Goal: Task Accomplishment & Management: Manage account settings

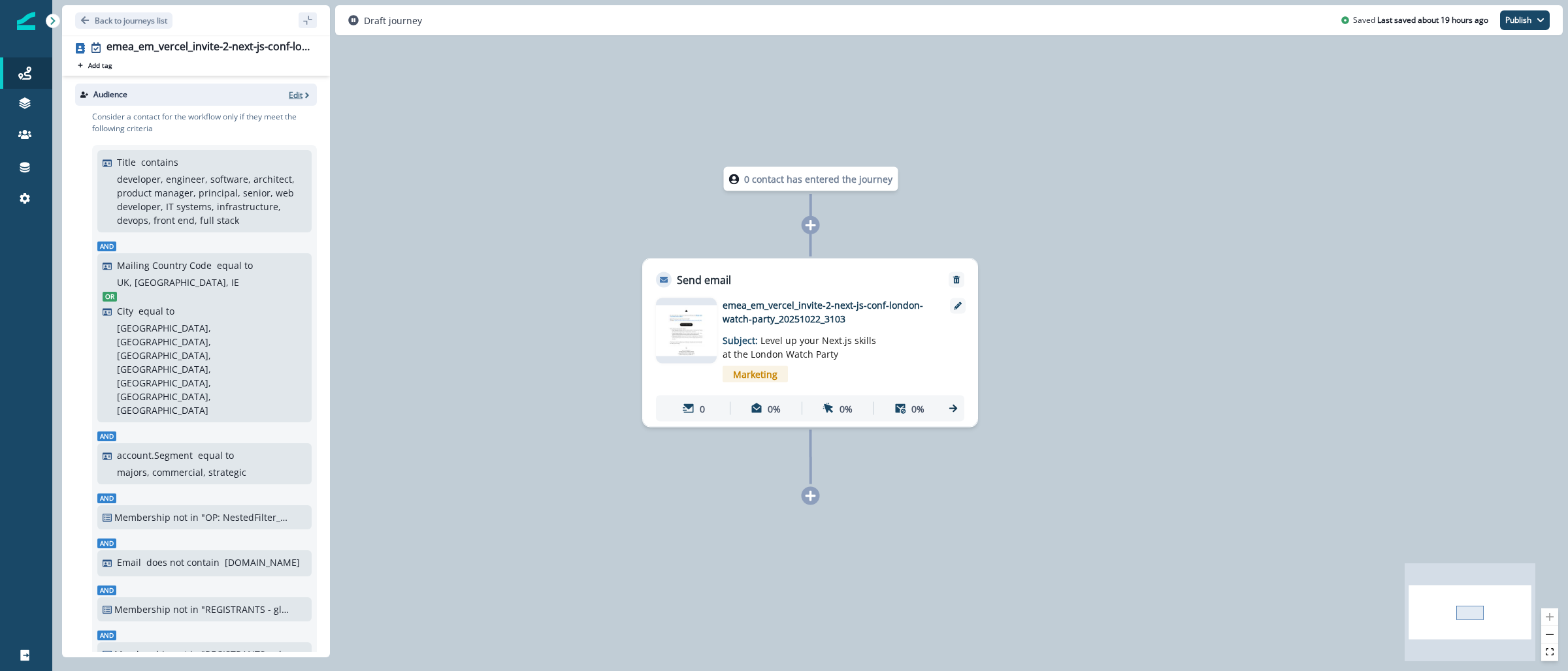
click at [302, 95] on icon "button" at bounding box center [306, 94] width 9 height 9
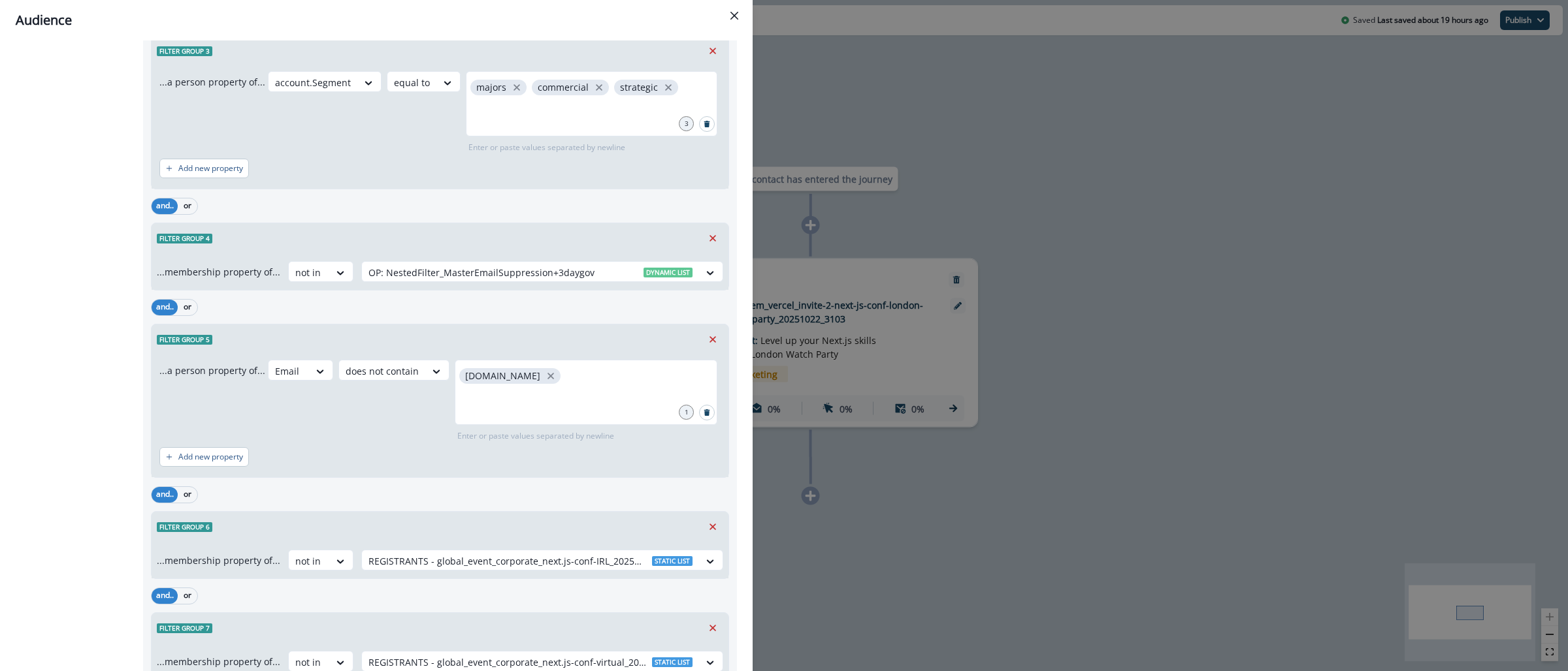
scroll to position [802, 0]
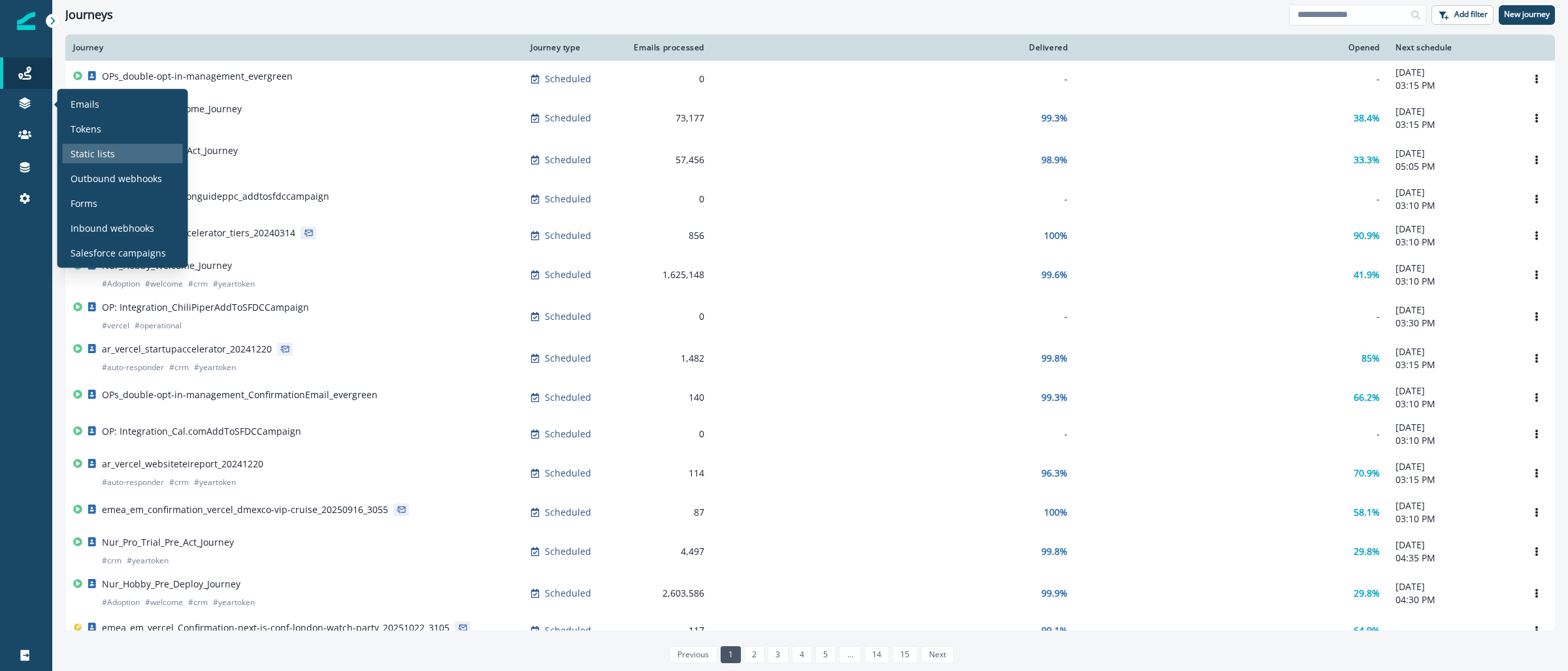
click at [101, 152] on p "Static lists" at bounding box center [92, 153] width 44 height 14
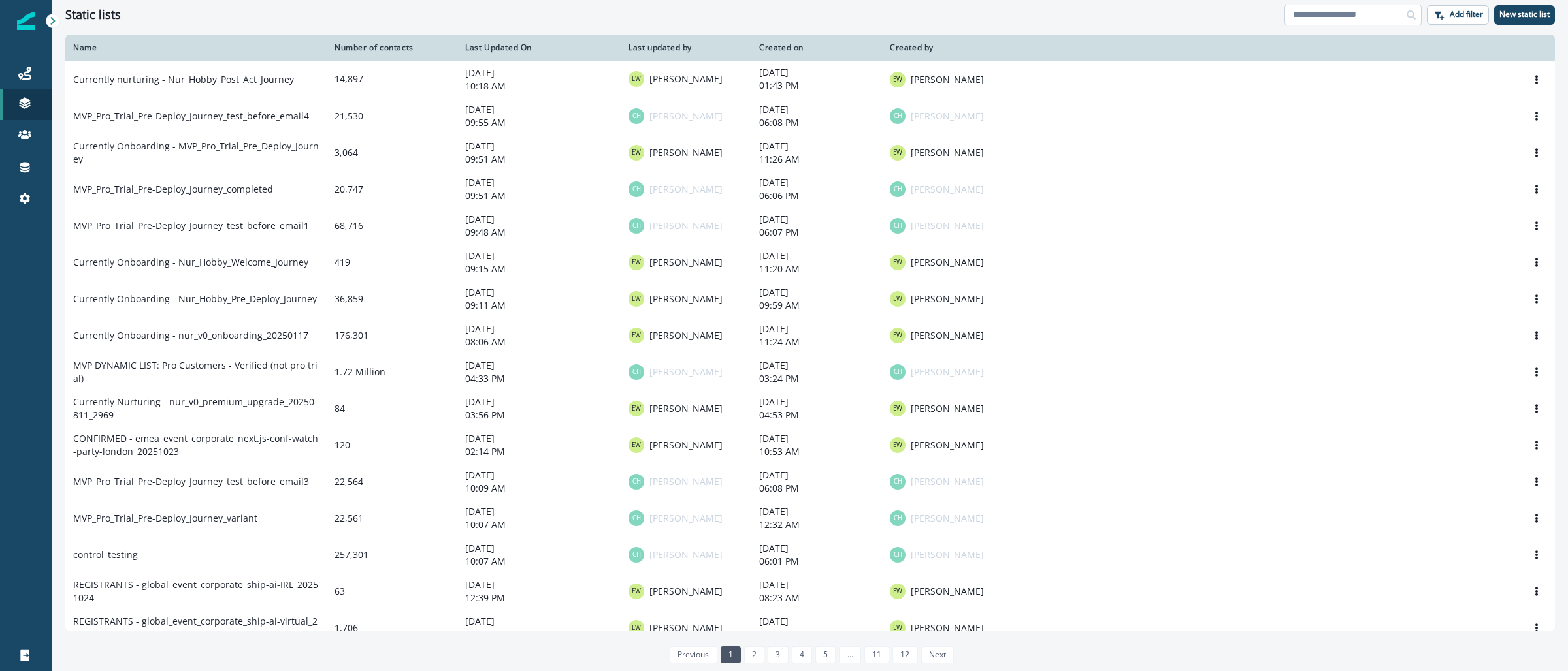
click at [1339, 15] on input at bounding box center [1353, 15] width 137 height 21
paste input "**********"
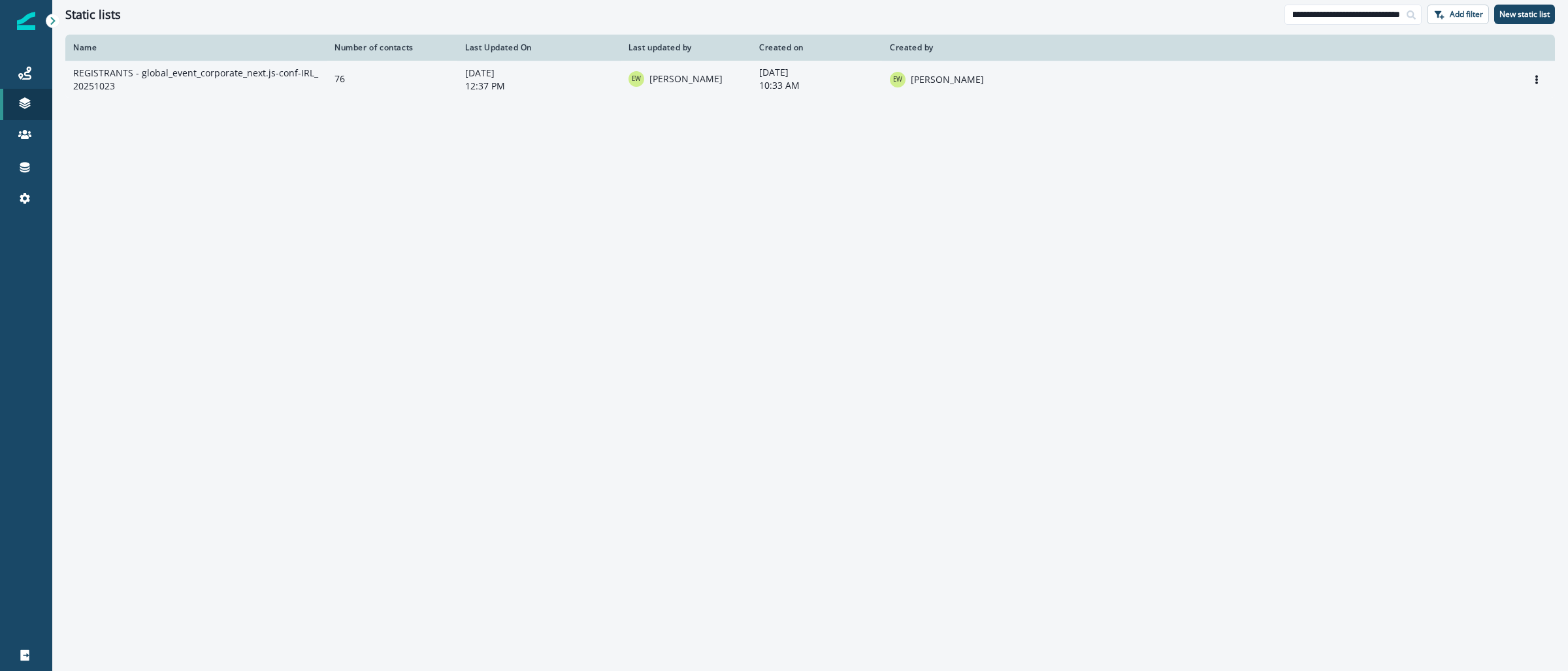
type input "**********"
click at [277, 78] on td "REGISTRANTS - global_event_corporate_next.js-conf-IRL_20251023" at bounding box center [196, 79] width 262 height 37
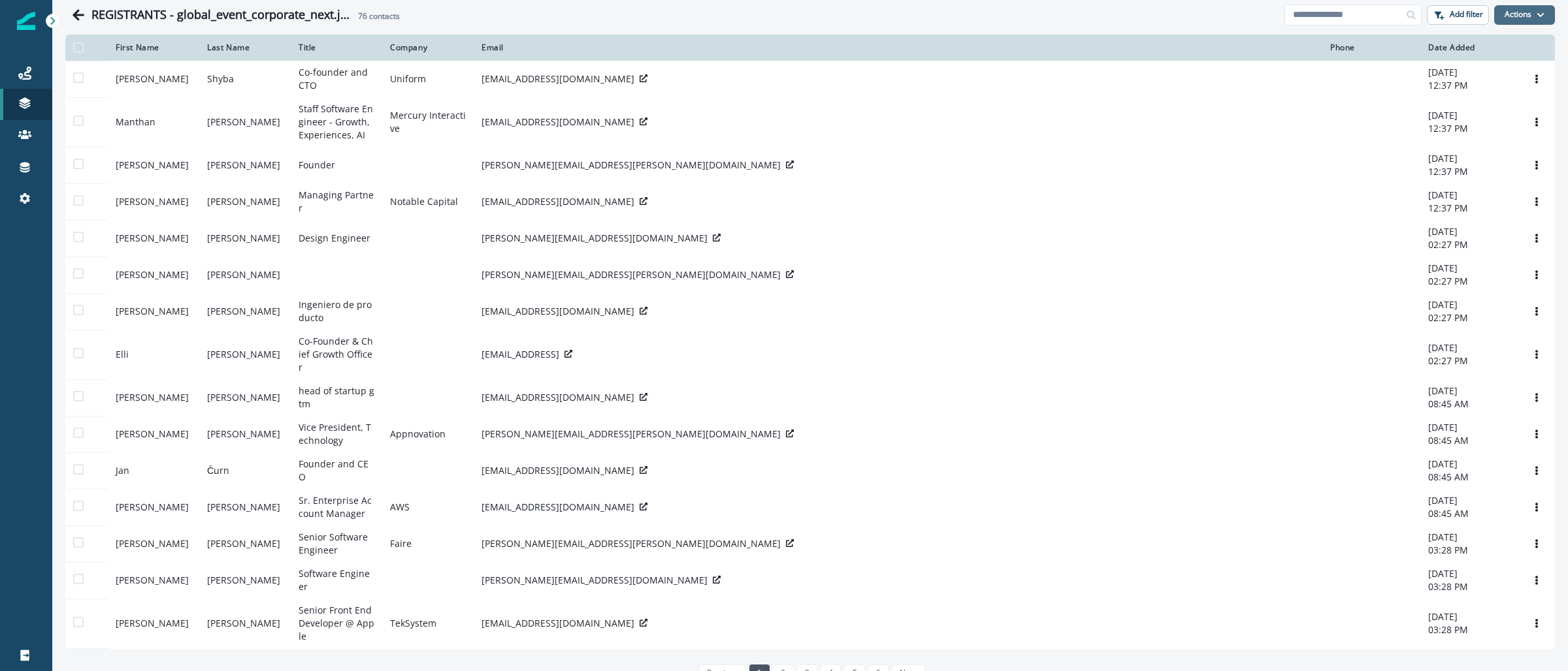
click at [1537, 14] on icon "button" at bounding box center [1541, 14] width 6 height 4
click at [1461, 77] on button "From a CSV file" at bounding box center [1484, 70] width 116 height 22
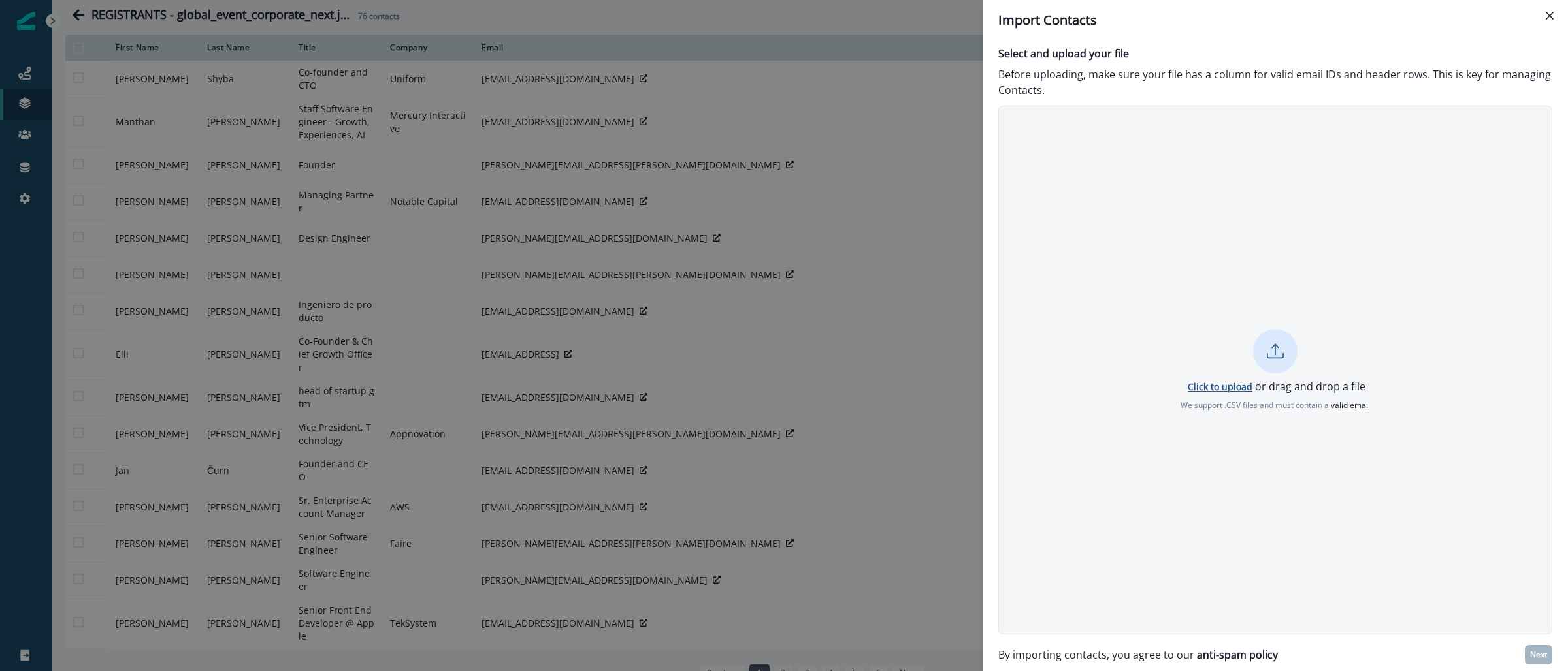
click at [1235, 385] on p "Click to upload" at bounding box center [1220, 387] width 65 height 12
click at [1538, 656] on p "Next" at bounding box center [1538, 655] width 17 height 9
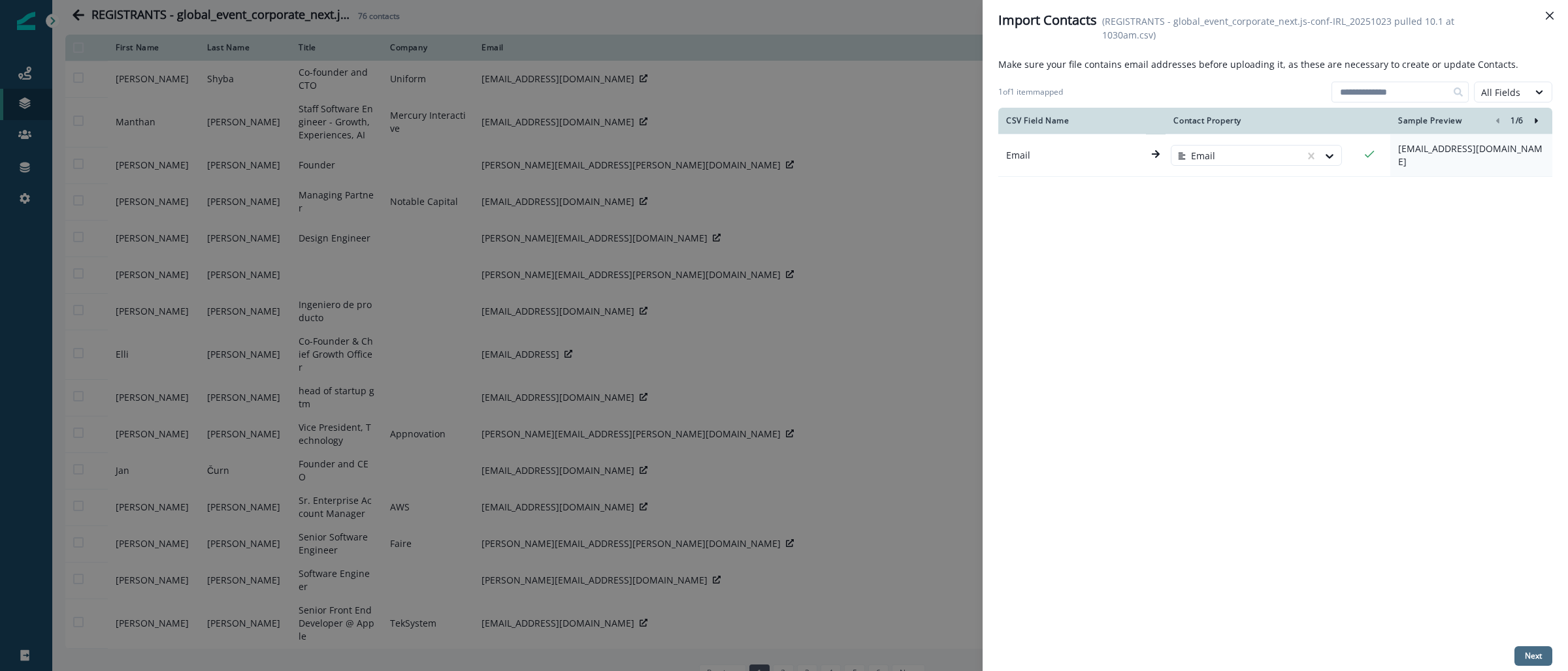
click at [1536, 656] on p "Next" at bounding box center [1533, 656] width 17 height 9
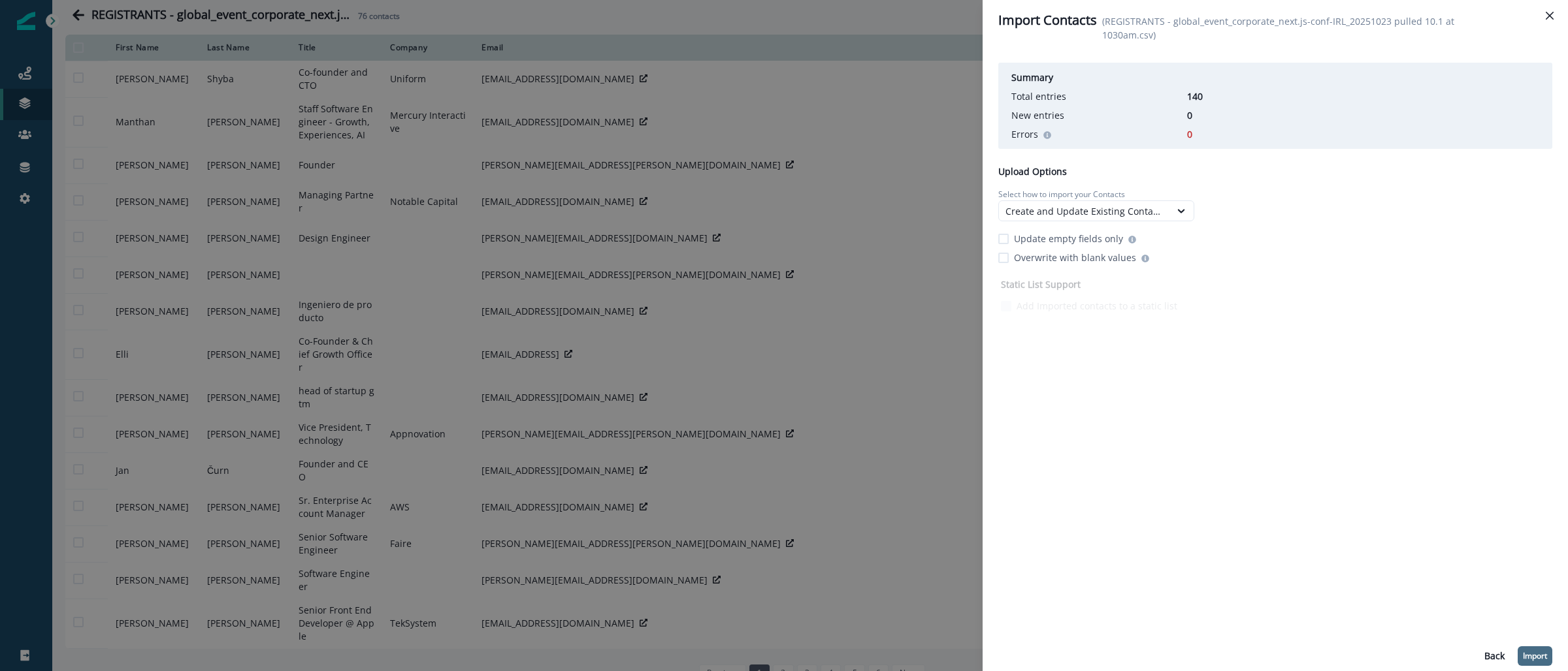
click at [1533, 656] on p "Import" at bounding box center [1535, 656] width 24 height 9
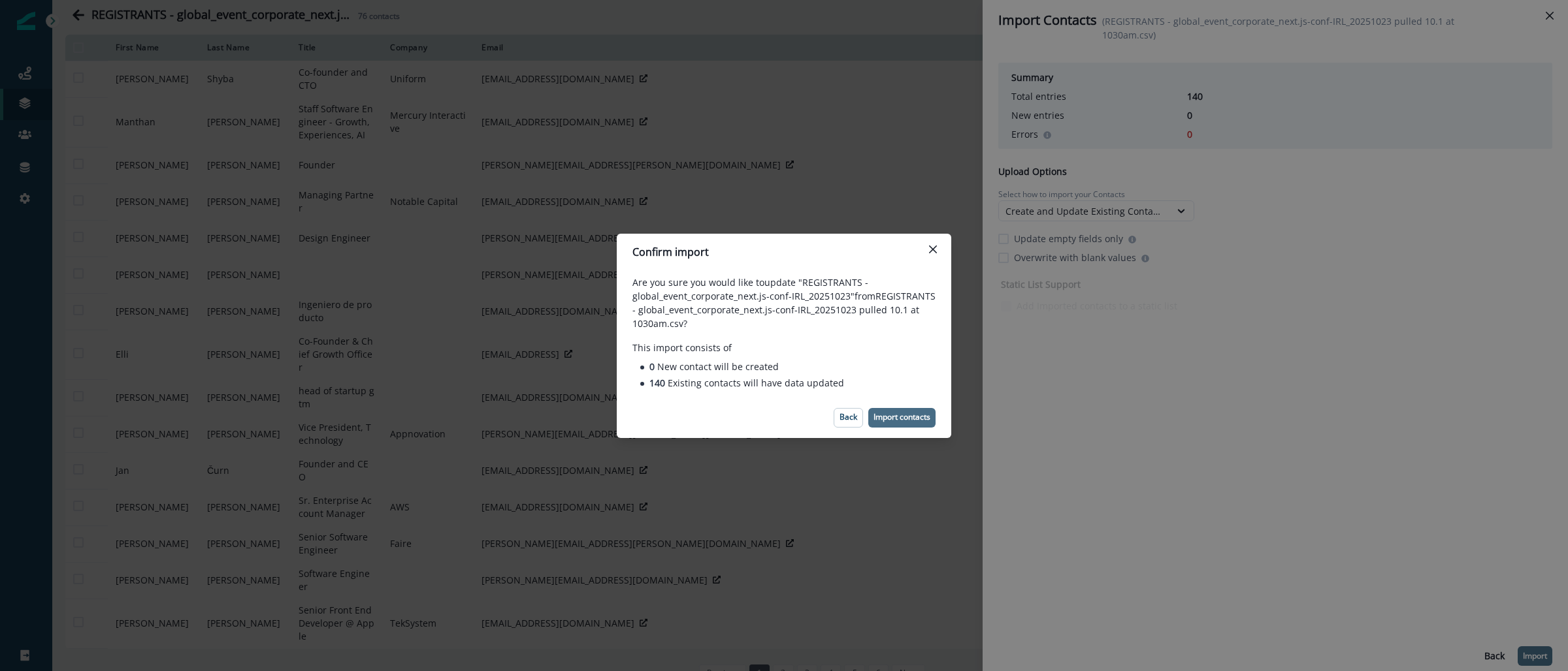
click at [907, 409] on button "Import contacts" at bounding box center [902, 418] width 67 height 19
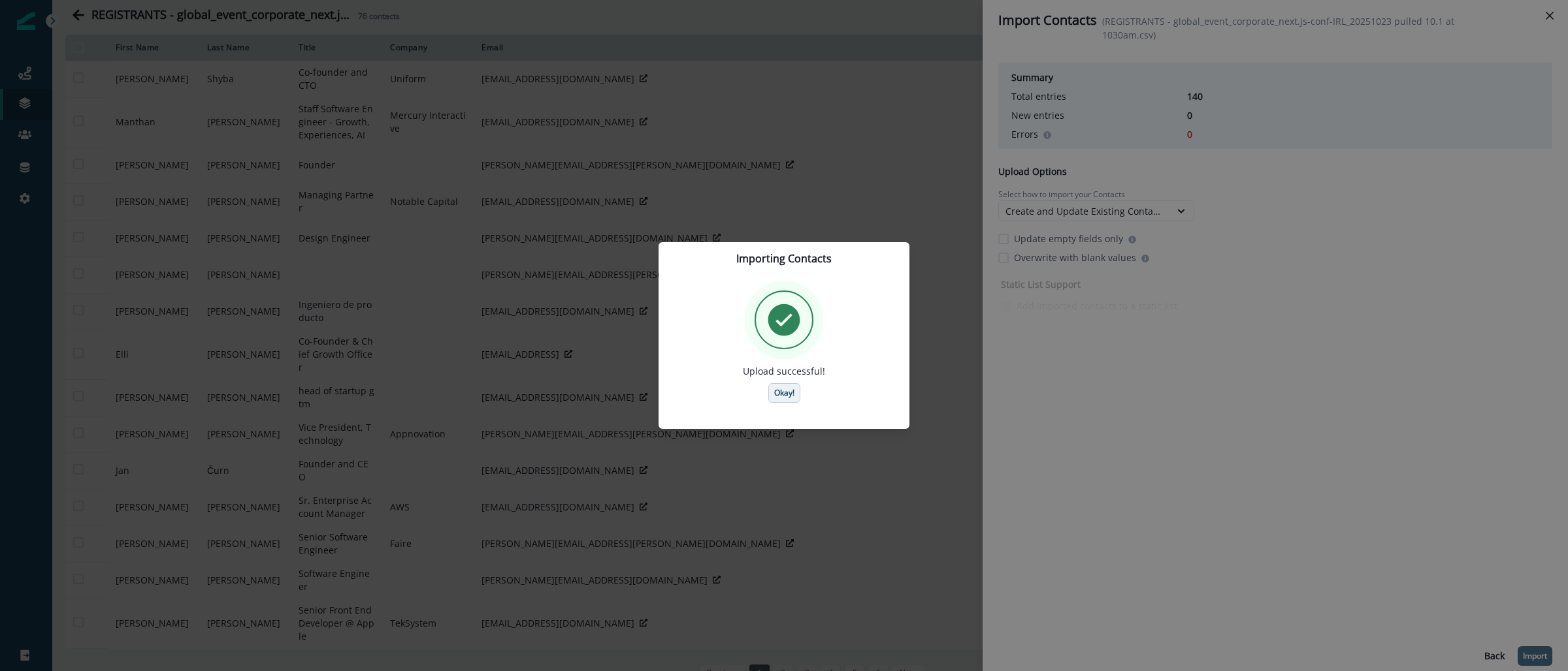
click at [791, 392] on p "Okay!" at bounding box center [784, 392] width 20 height 9
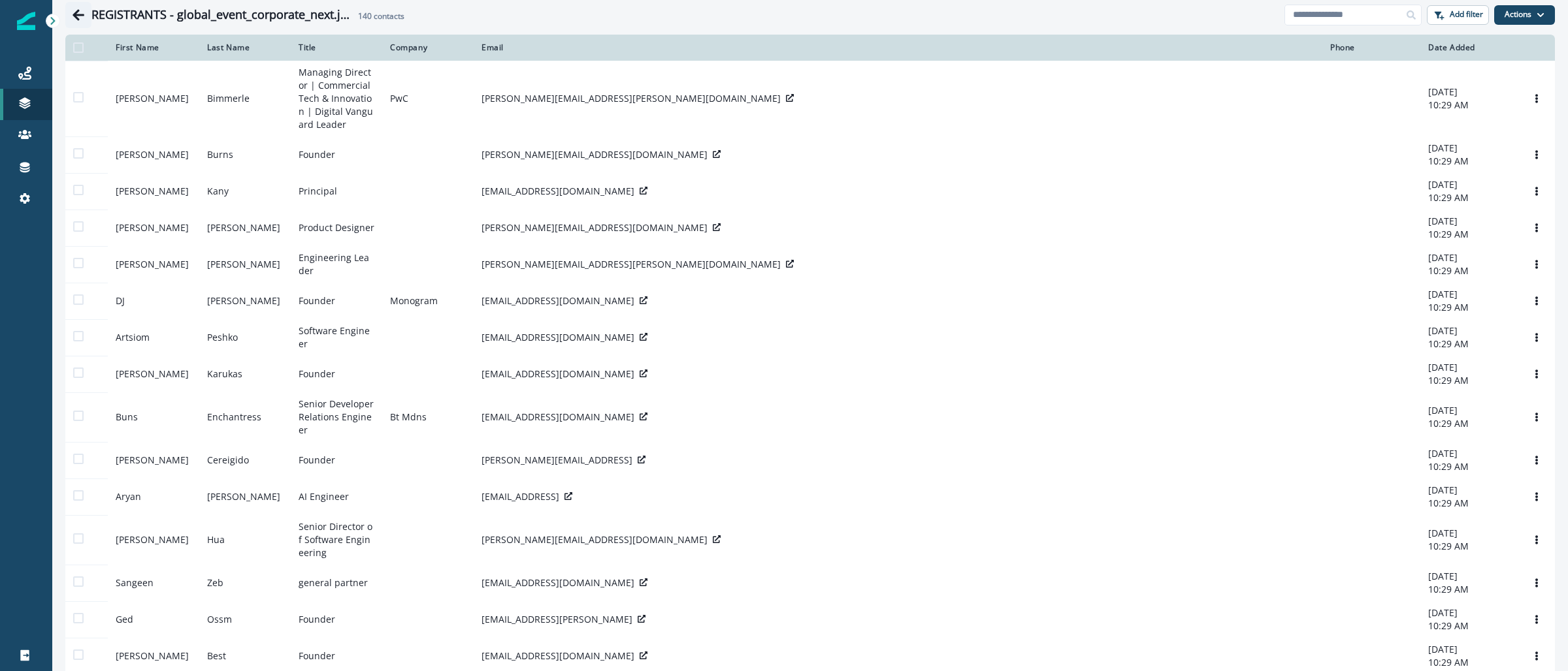
click at [77, 16] on icon "Go back" at bounding box center [78, 15] width 13 height 13
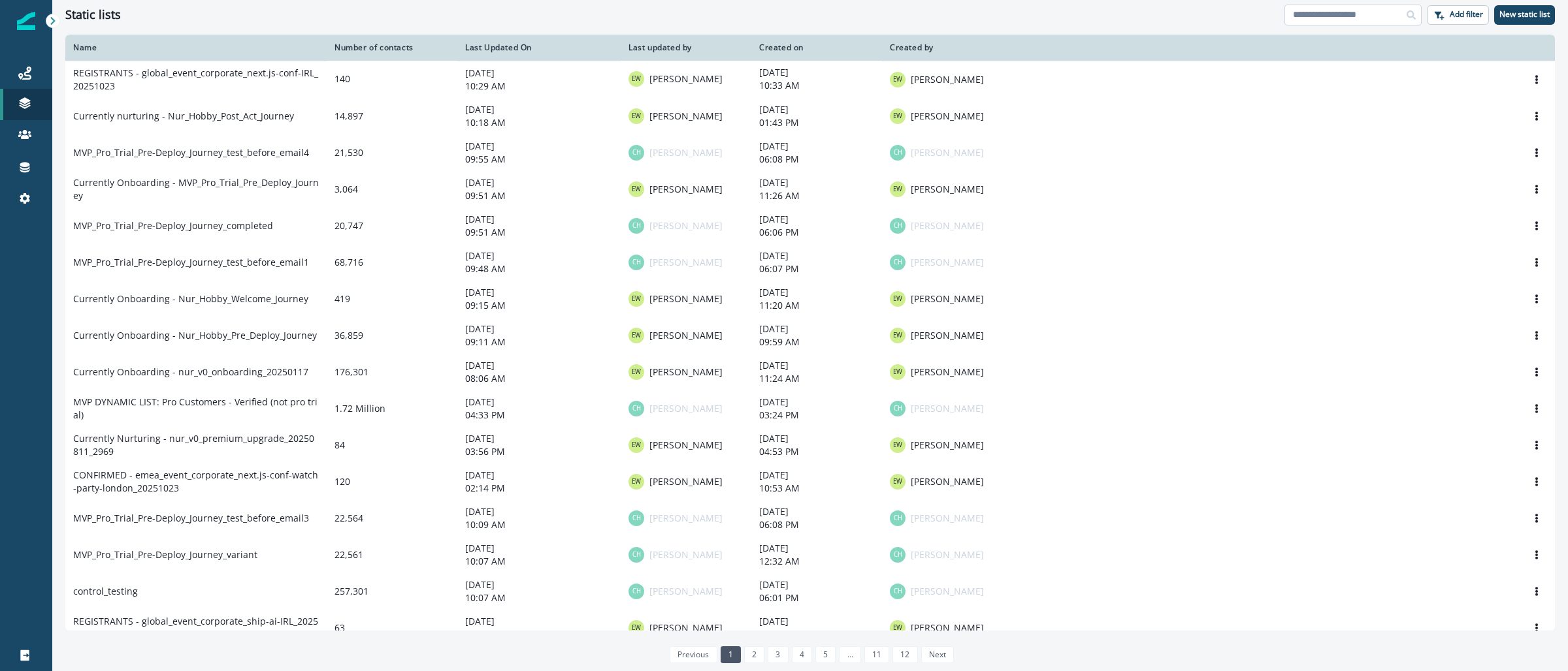
click at [1304, 17] on input at bounding box center [1353, 15] width 137 height 21
paste input "**********"
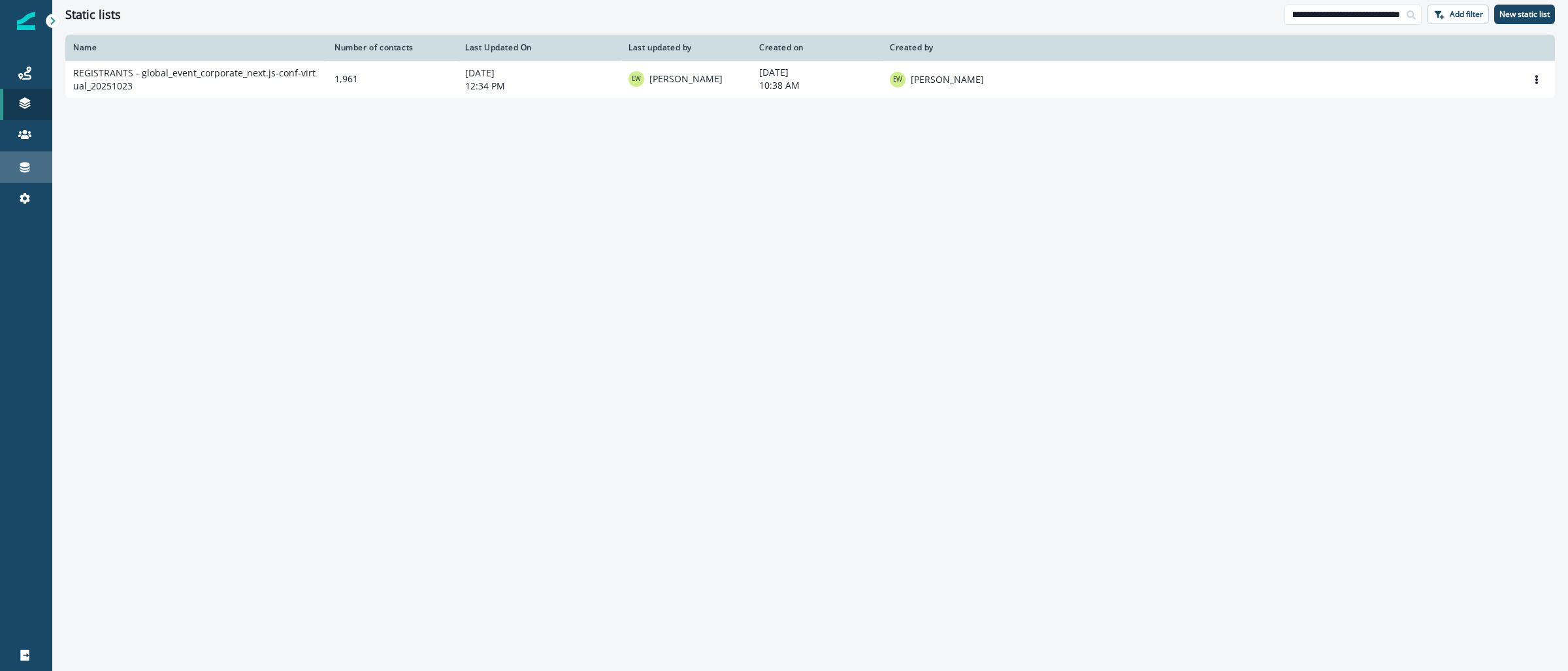
type input "**********"
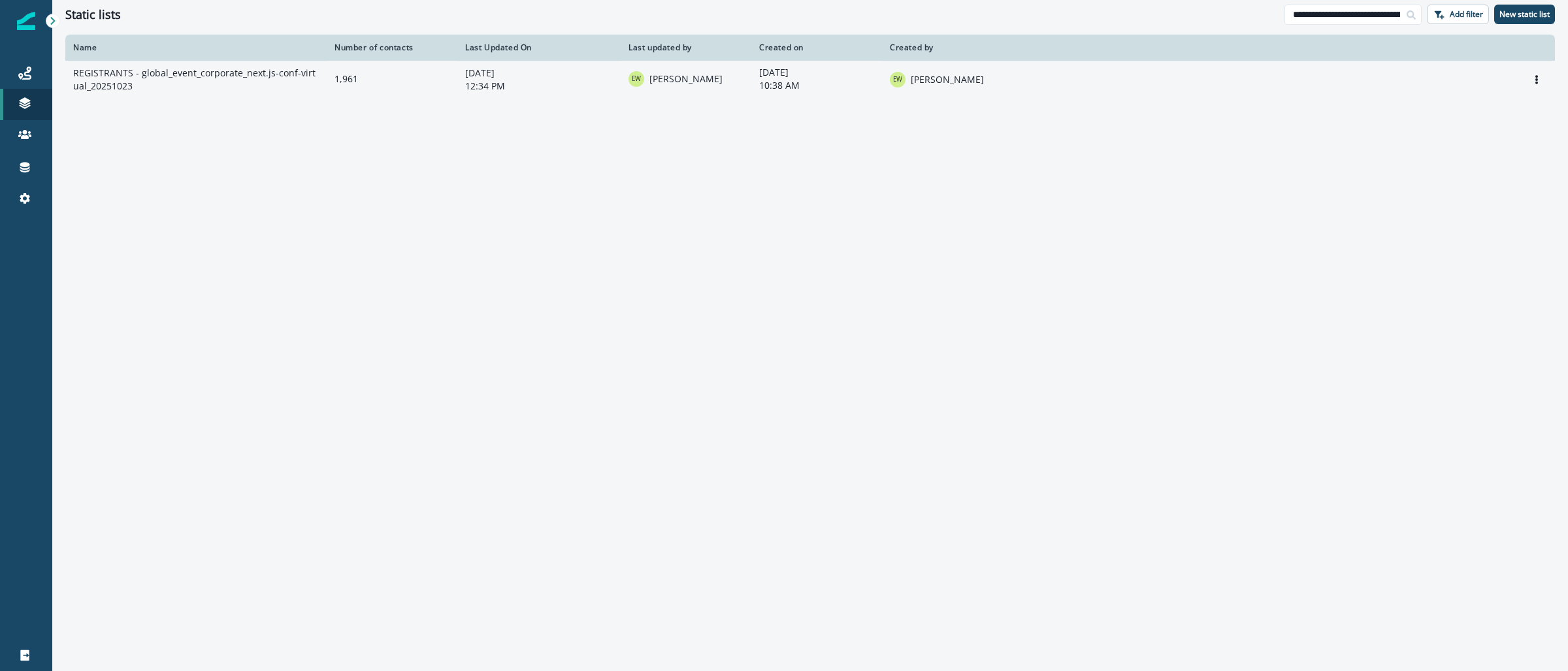
click at [284, 73] on td "REGISTRANTS - global_event_corporate_next.js-conf-virtual_20251023" at bounding box center [196, 79] width 262 height 37
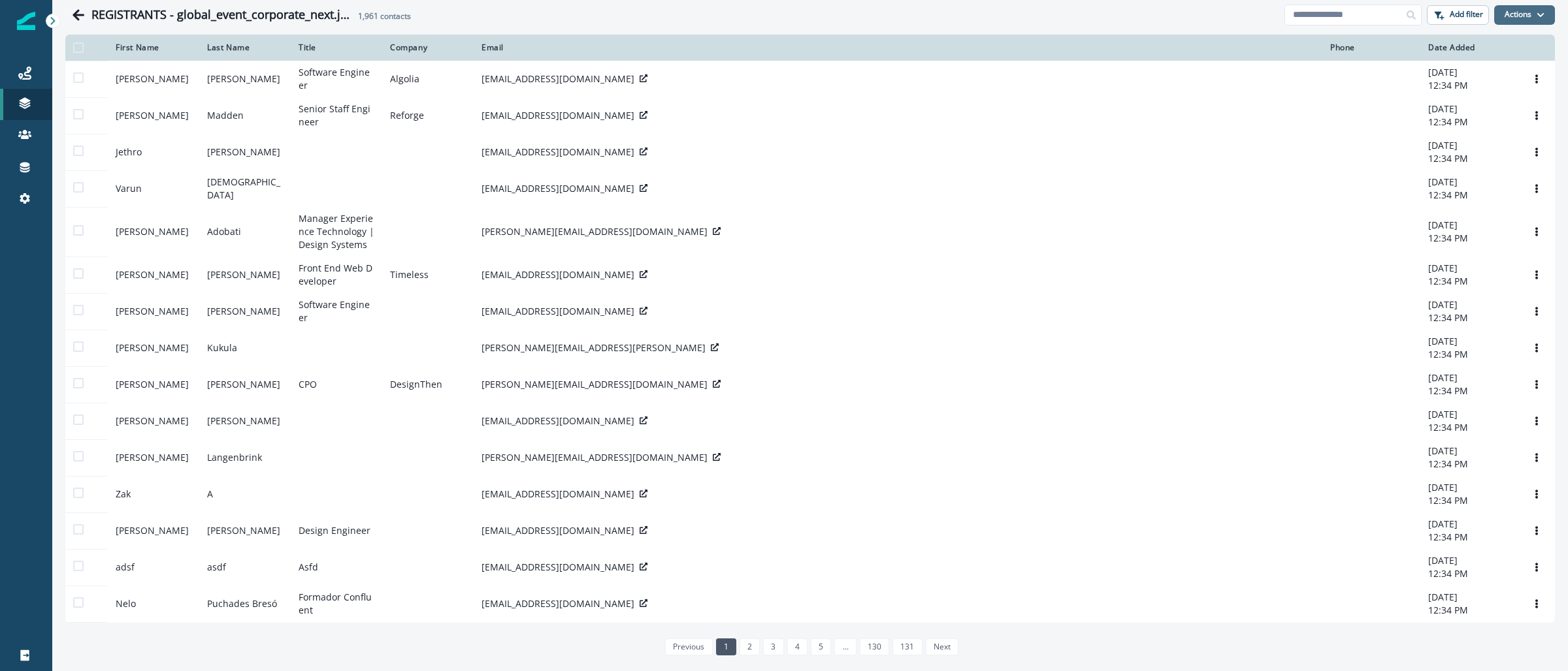
click at [1516, 15] on button "Actions" at bounding box center [1524, 15] width 61 height 19
click at [1471, 74] on button "From a CSV file" at bounding box center [1484, 70] width 116 height 22
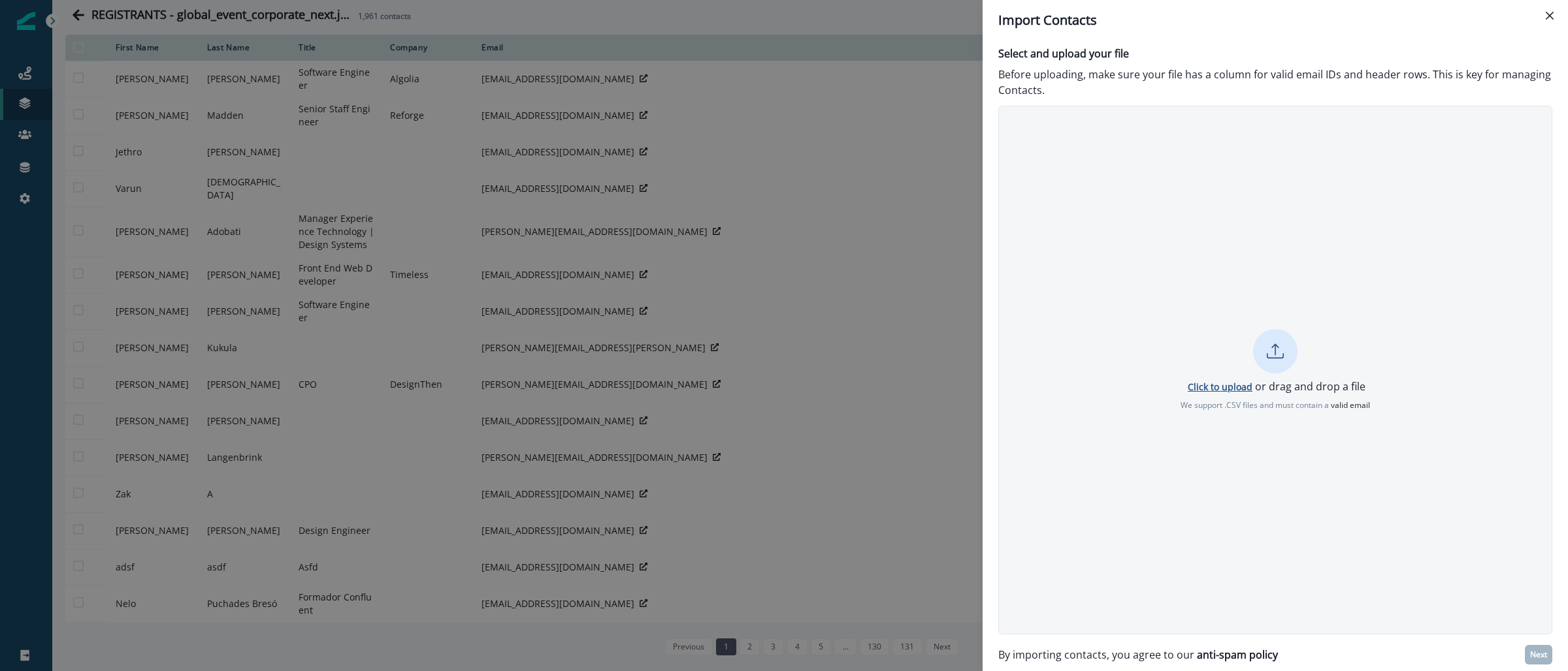
click at [1229, 382] on p "Click to upload" at bounding box center [1220, 387] width 65 height 12
click at [1541, 654] on p "Next" at bounding box center [1538, 655] width 17 height 9
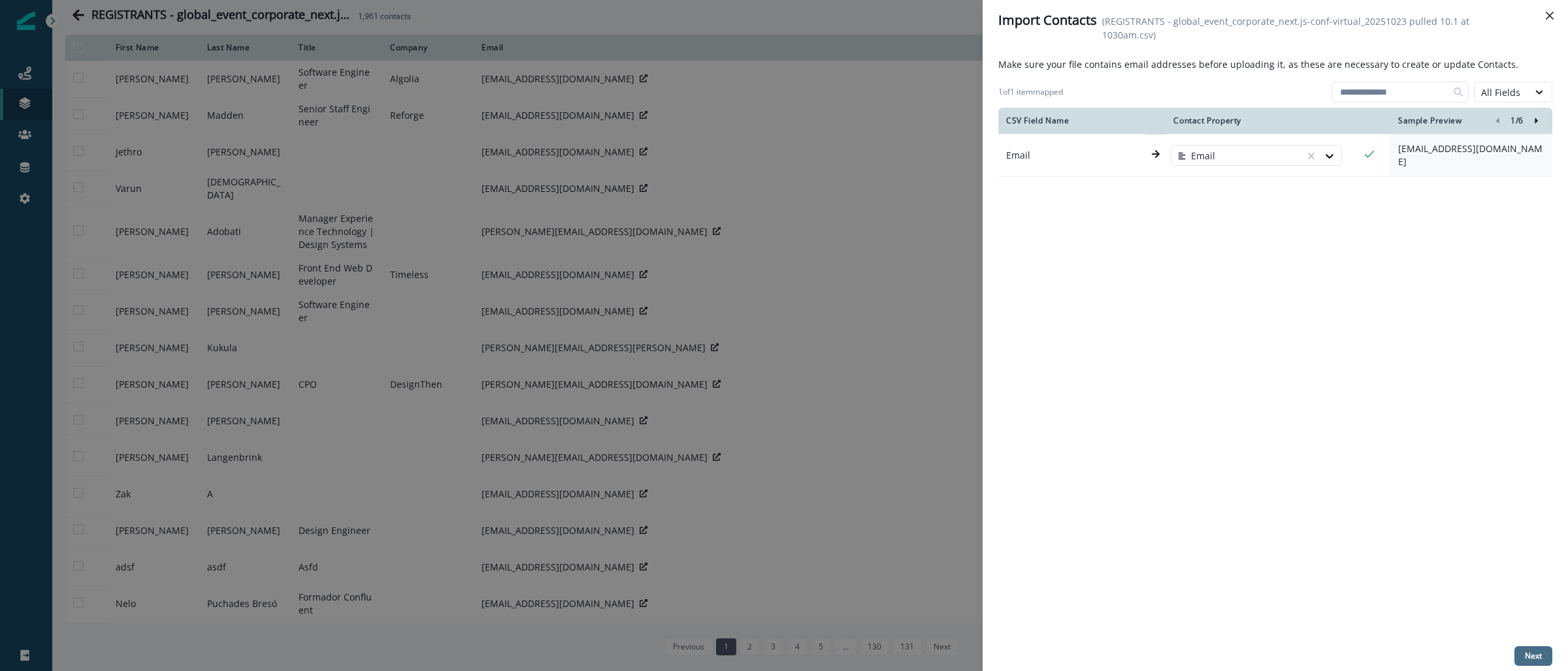
click at [1532, 659] on p "Next" at bounding box center [1533, 656] width 17 height 9
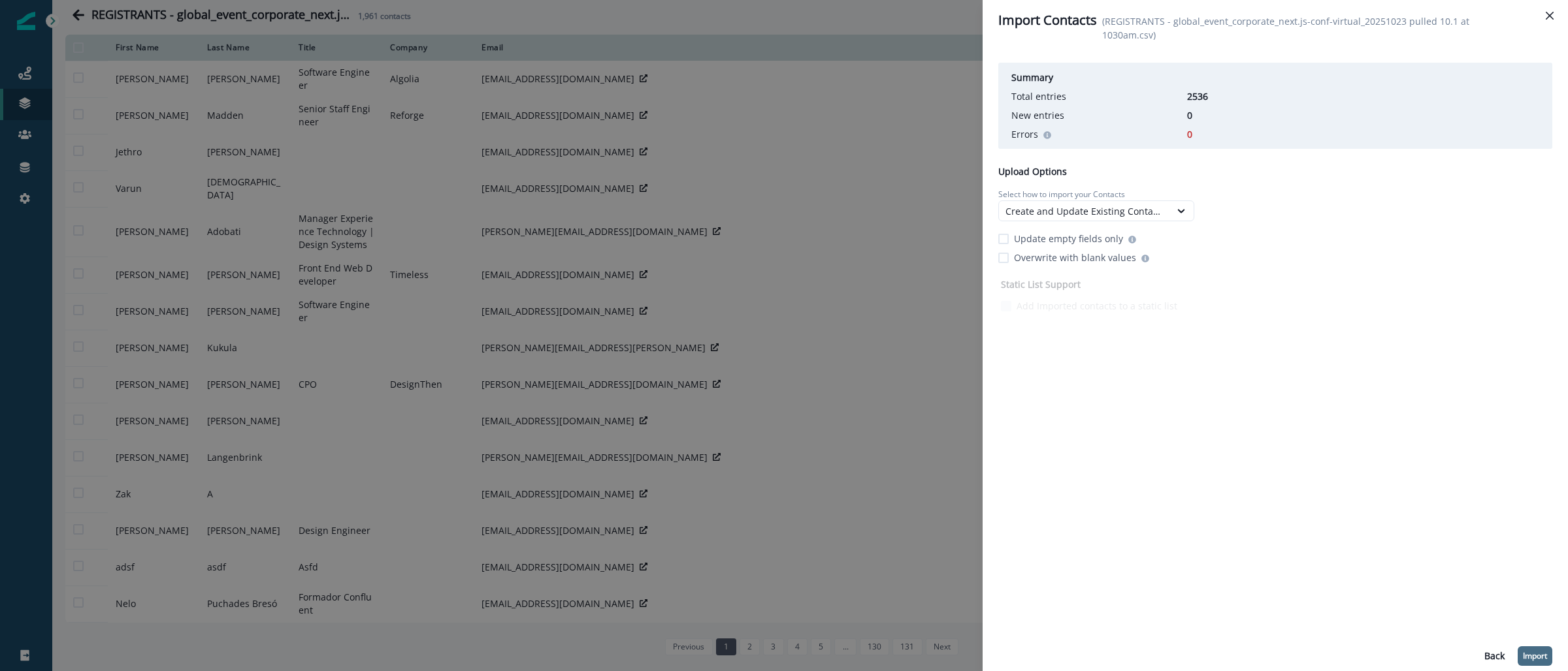
click at [1538, 656] on p "Import" at bounding box center [1535, 656] width 24 height 9
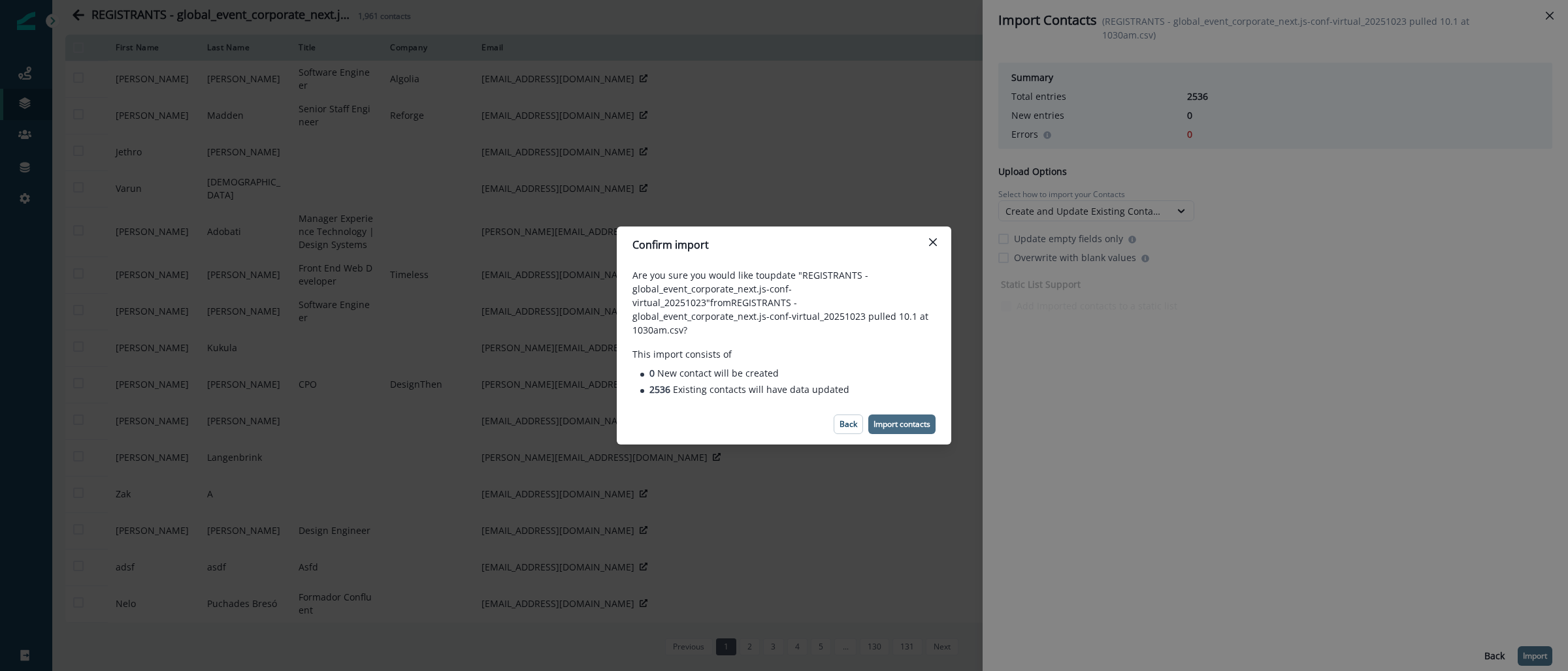
click at [883, 415] on button "Import contacts" at bounding box center [902, 425] width 67 height 19
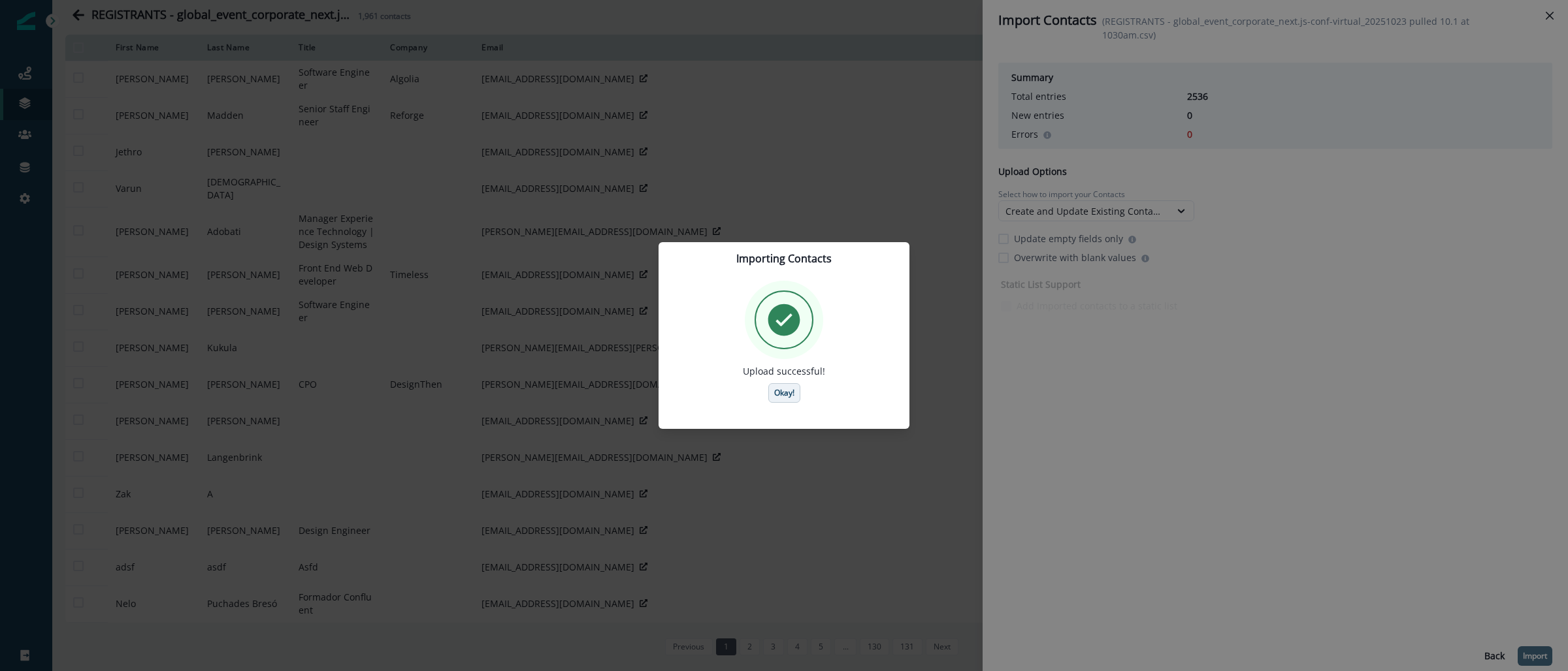
click at [787, 391] on p "Okay!" at bounding box center [784, 392] width 20 height 9
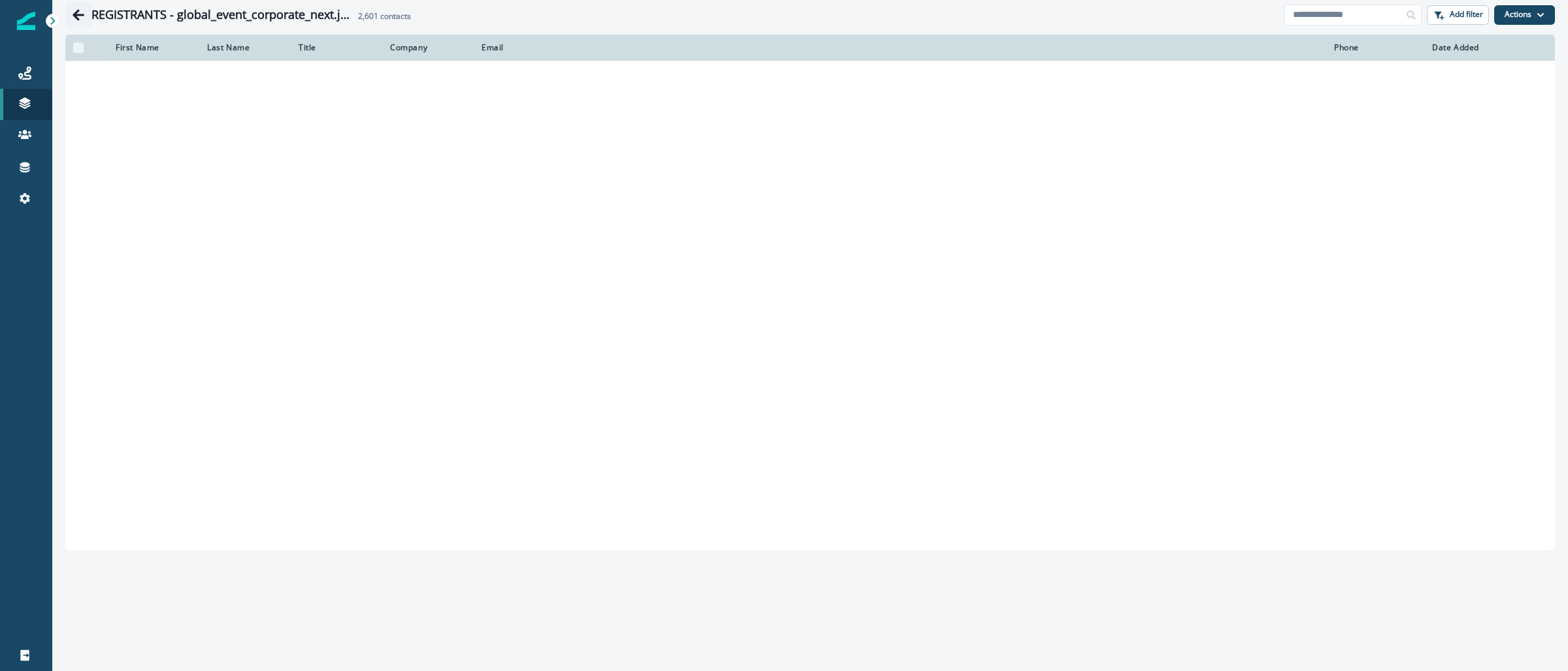
click at [84, 10] on icon "Go back" at bounding box center [78, 15] width 13 height 13
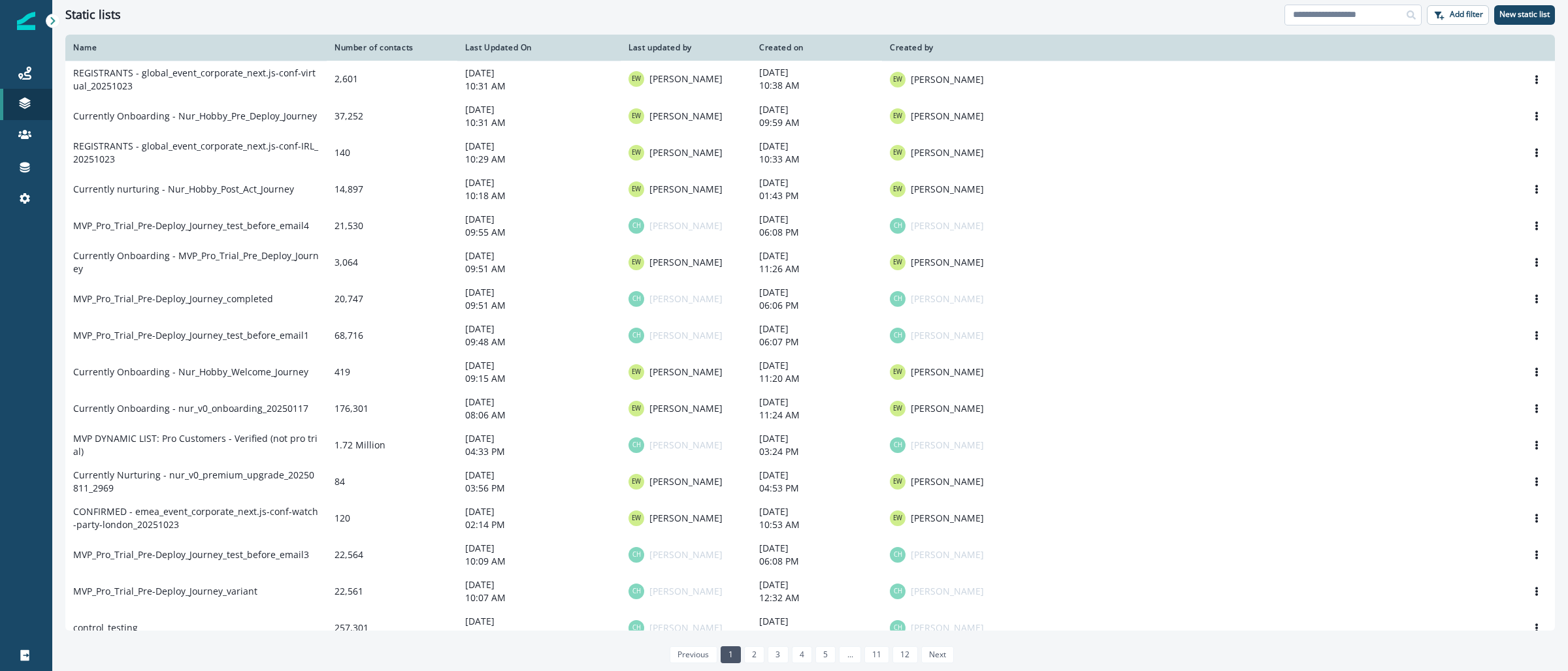
click at [1345, 11] on input at bounding box center [1353, 15] width 137 height 21
paste input "**********"
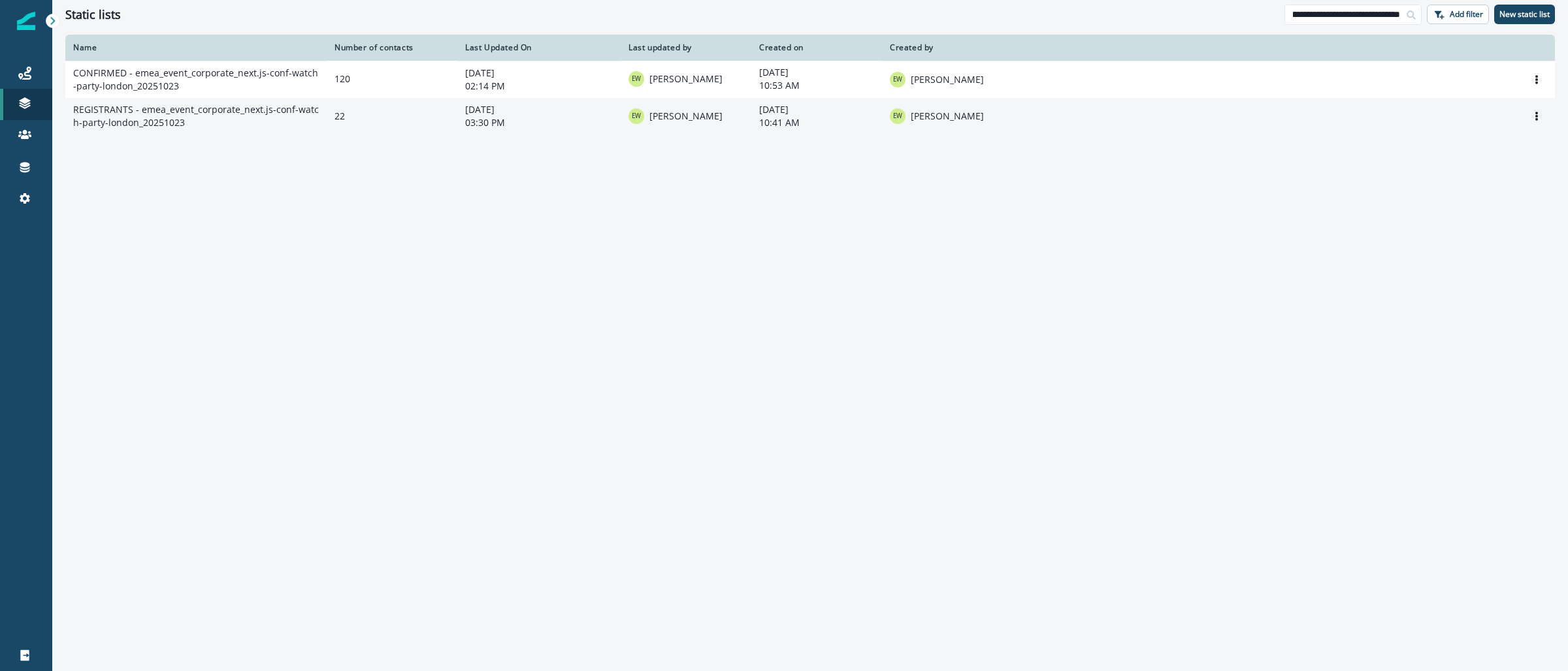
type input "**********"
click at [120, 115] on td "REGISTRANTS - emea_event_corporate_next.js-conf-watch-party-london_20251023" at bounding box center [196, 115] width 262 height 36
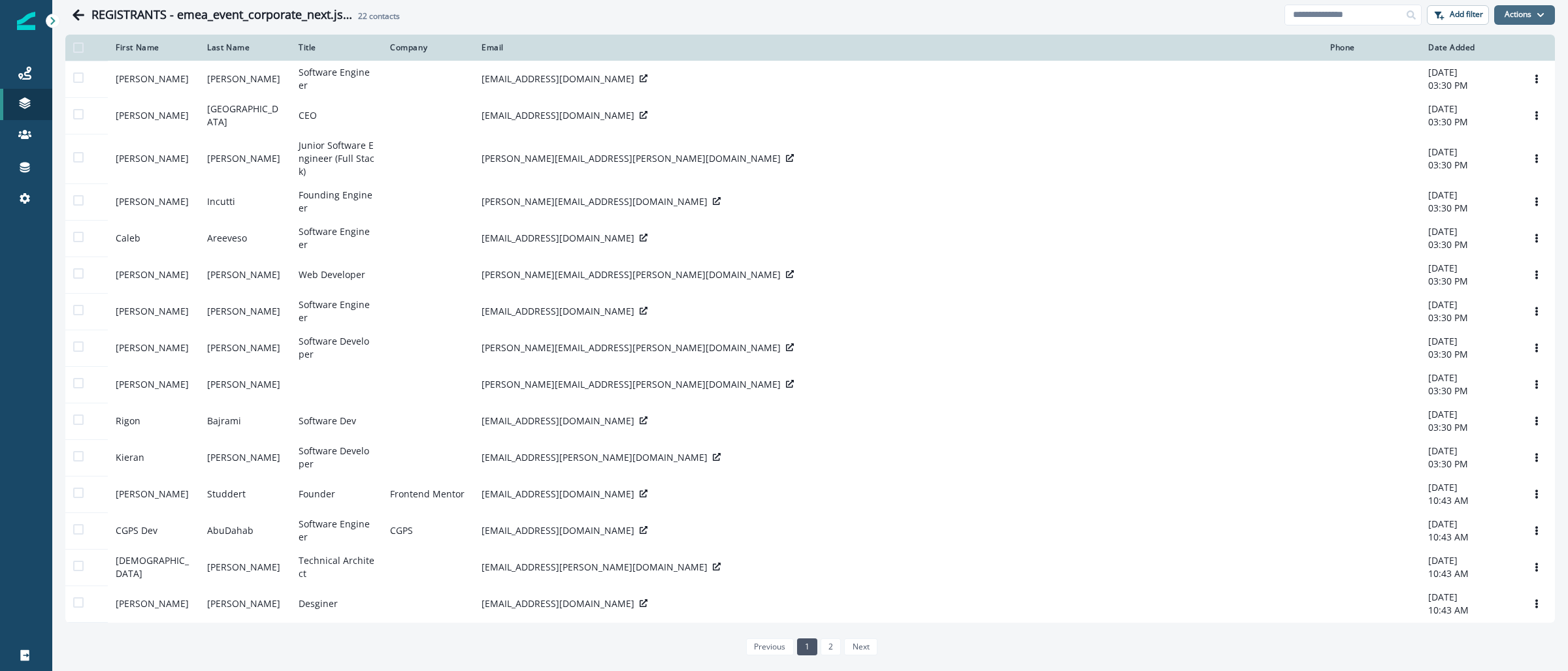
click at [1536, 15] on button "Actions" at bounding box center [1524, 15] width 61 height 19
click at [1487, 64] on button "From a CSV file" at bounding box center [1484, 70] width 116 height 22
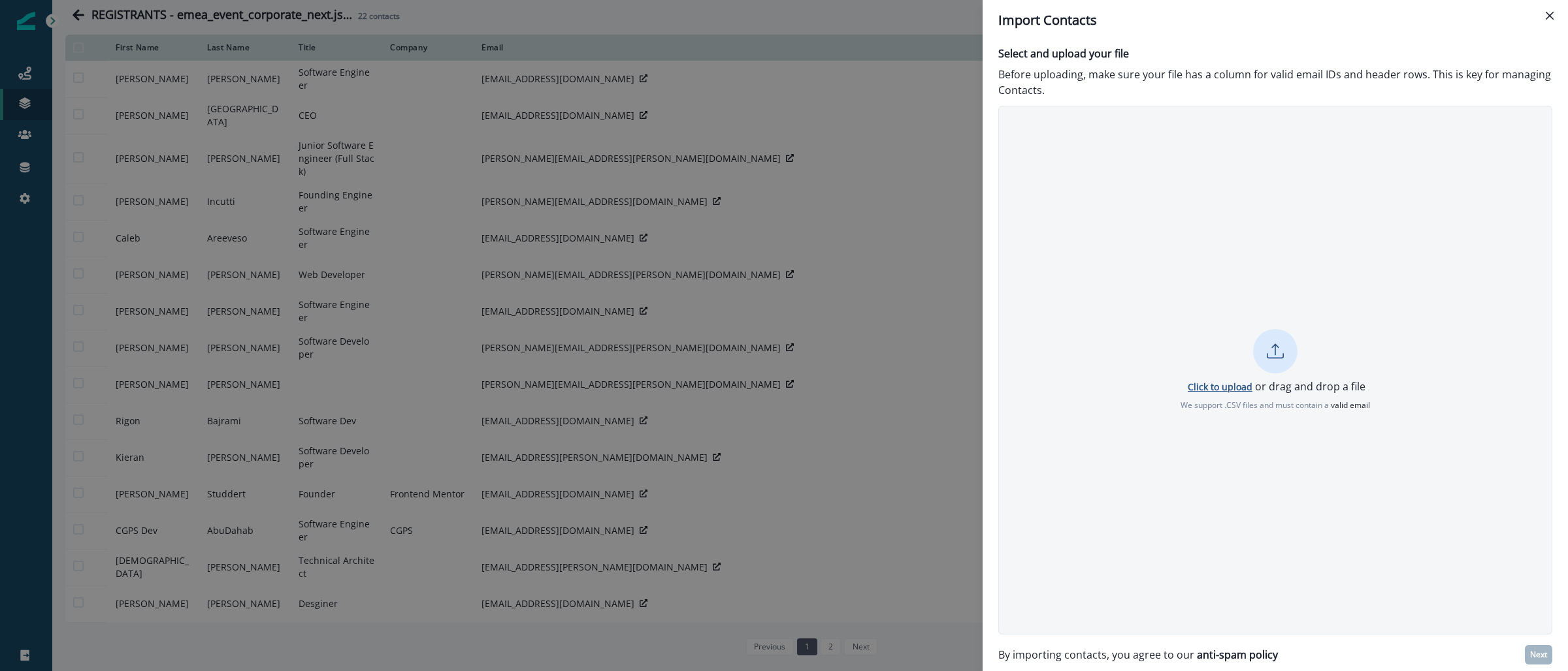
click at [1235, 381] on p "Click to upload" at bounding box center [1220, 387] width 65 height 12
click at [1539, 659] on p "Next" at bounding box center [1538, 655] width 17 height 9
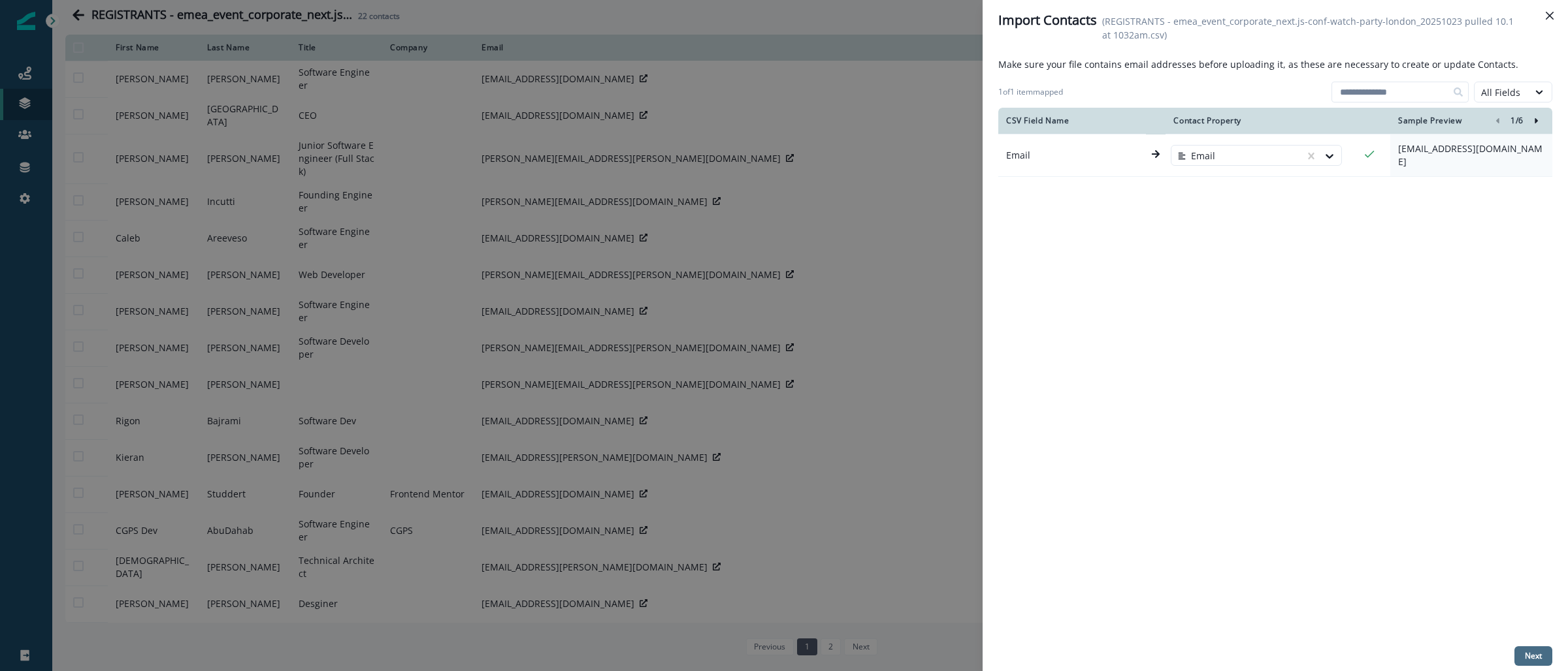
click at [1536, 662] on button "Next" at bounding box center [1533, 656] width 38 height 19
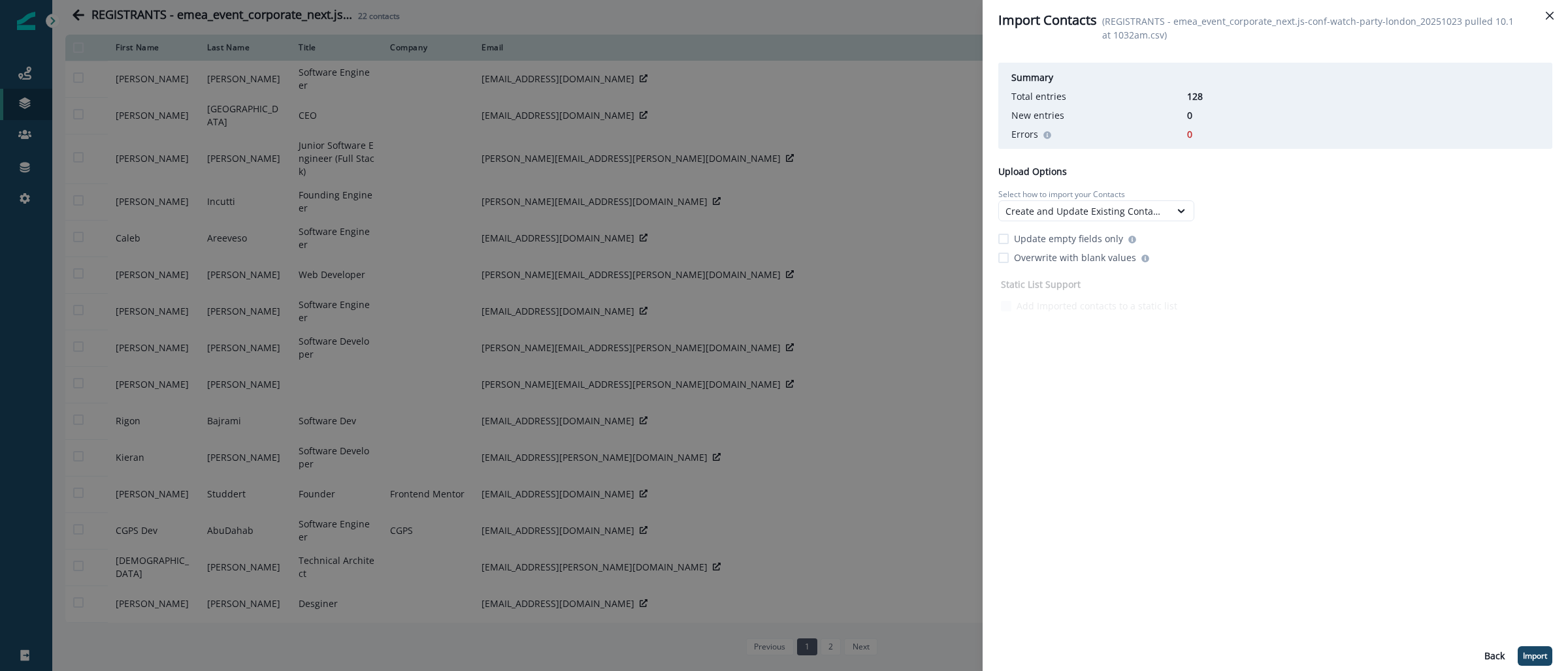
click at [1536, 653] on p "Import" at bounding box center [1535, 656] width 24 height 9
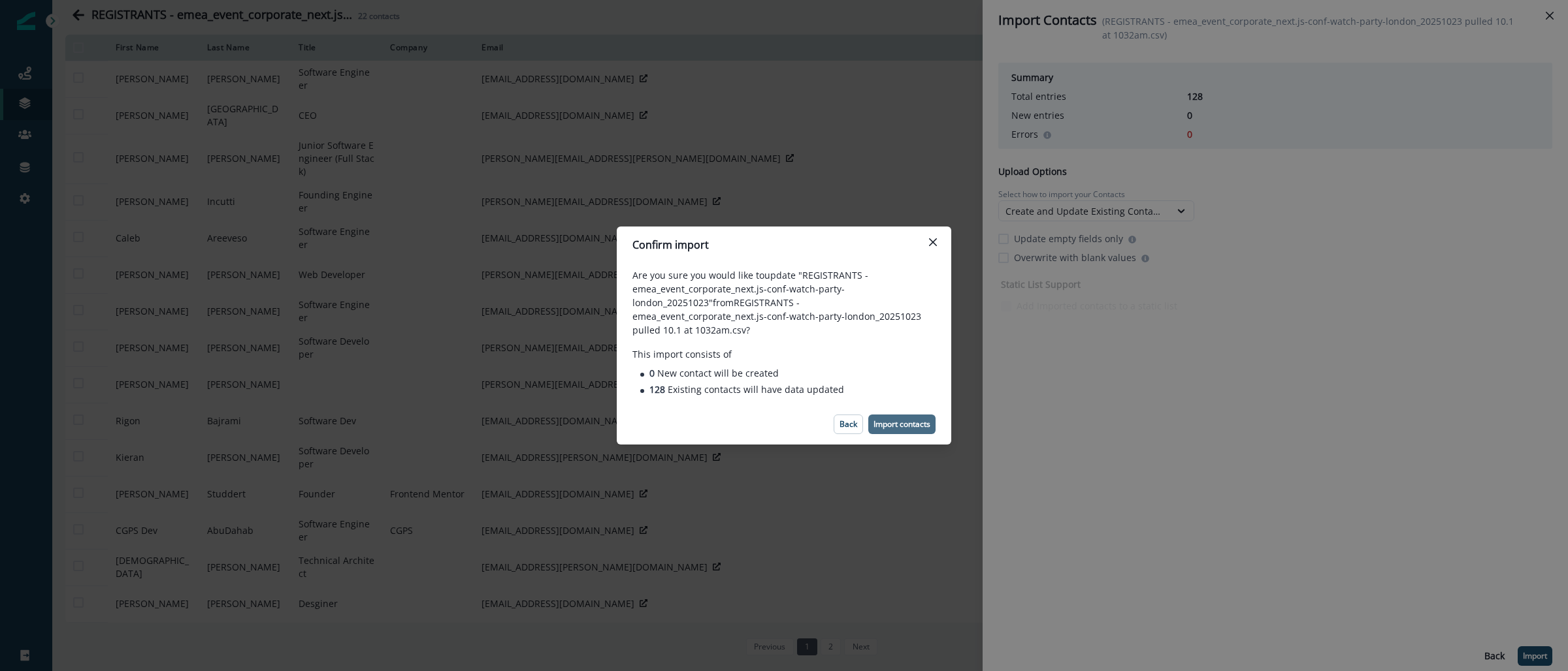
click at [924, 421] on p "Import contacts" at bounding box center [902, 424] width 57 height 9
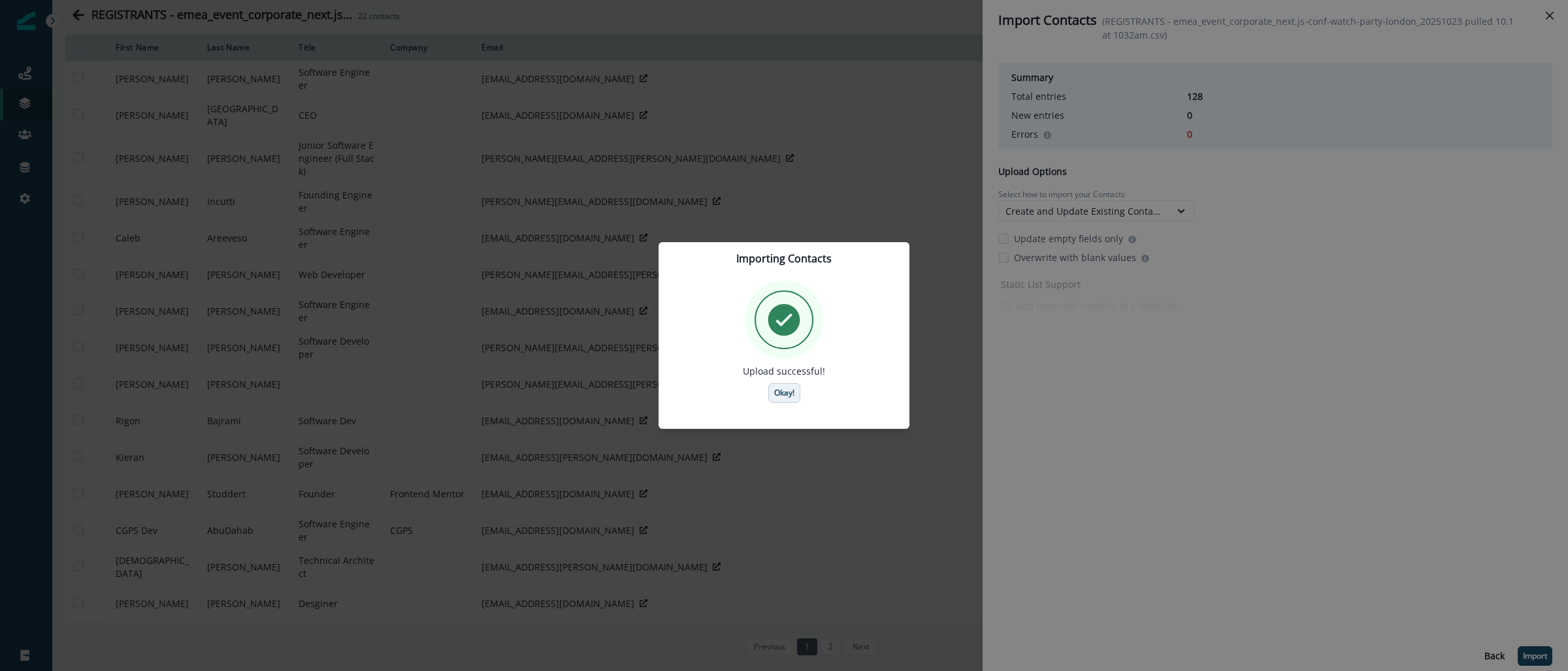
click at [789, 392] on p "Okay!" at bounding box center [784, 392] width 20 height 9
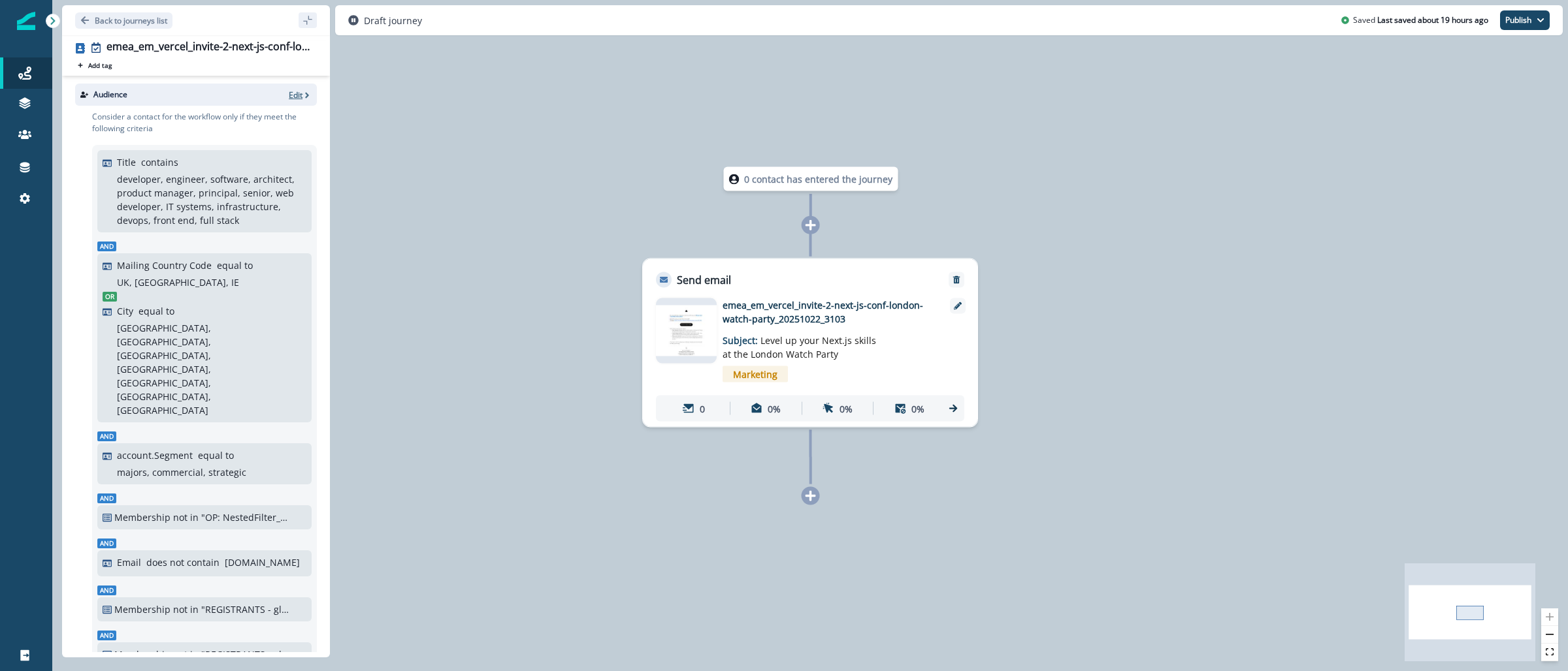
click at [288, 94] on p "Edit" at bounding box center [295, 95] width 14 height 11
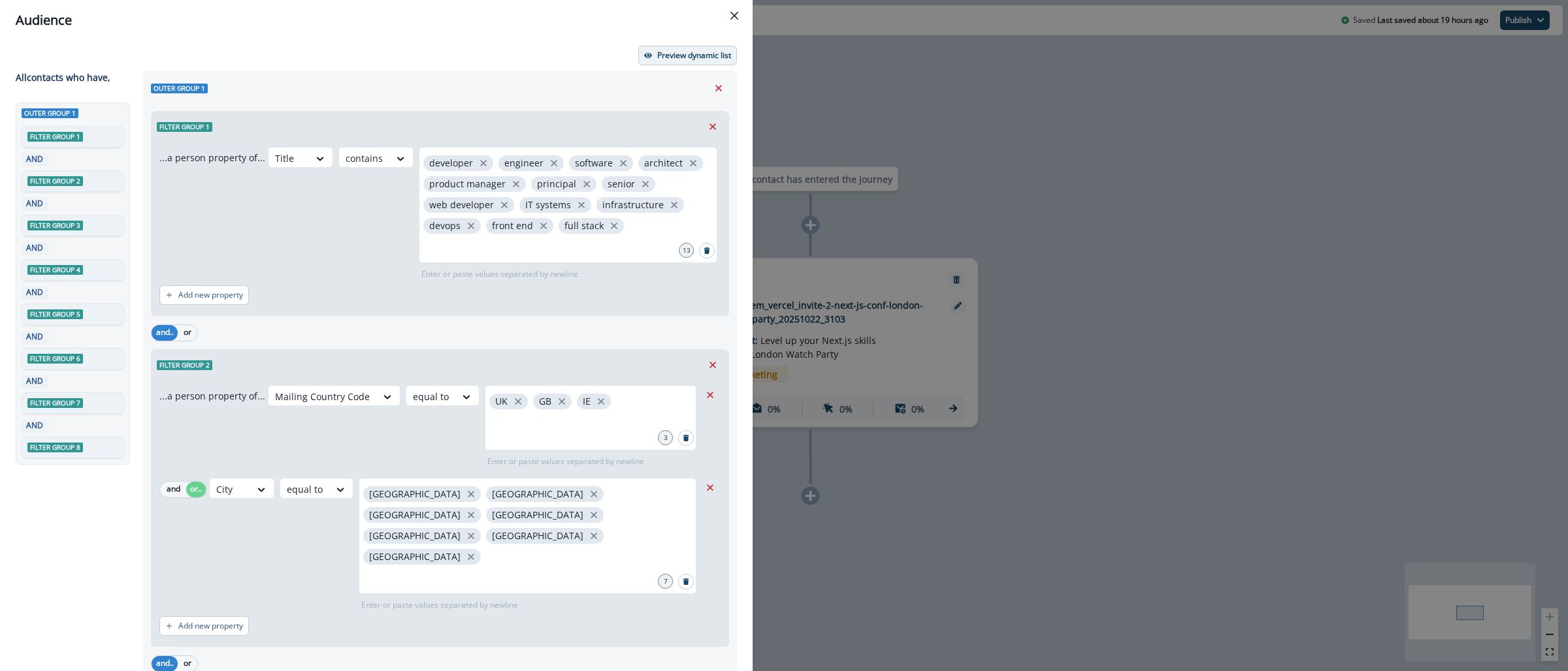
click at [686, 51] on p "Preview dynamic list" at bounding box center [694, 55] width 74 height 9
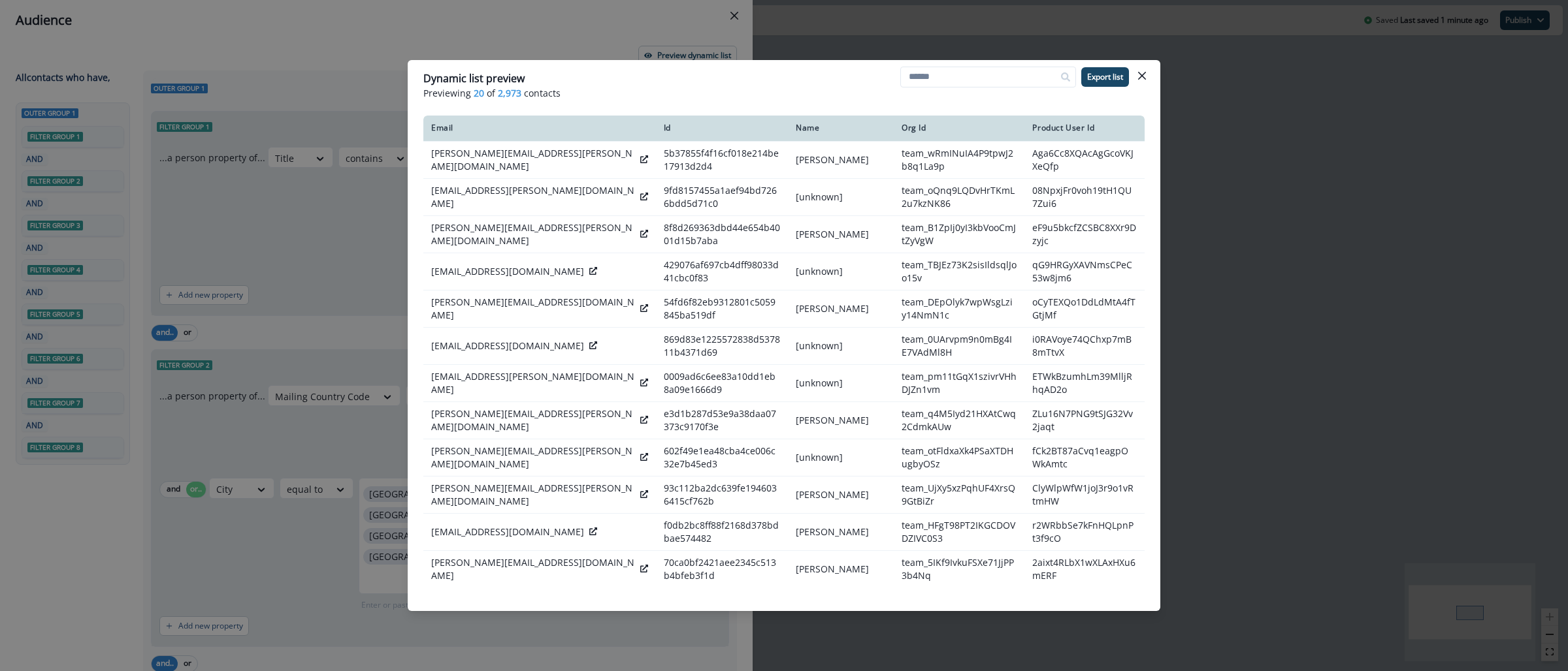
click at [1235, 194] on div "Dynamic list preview Previewing 20 of 2,973 contacts Export list Email Id Name …" at bounding box center [784, 335] width 1568 height 671
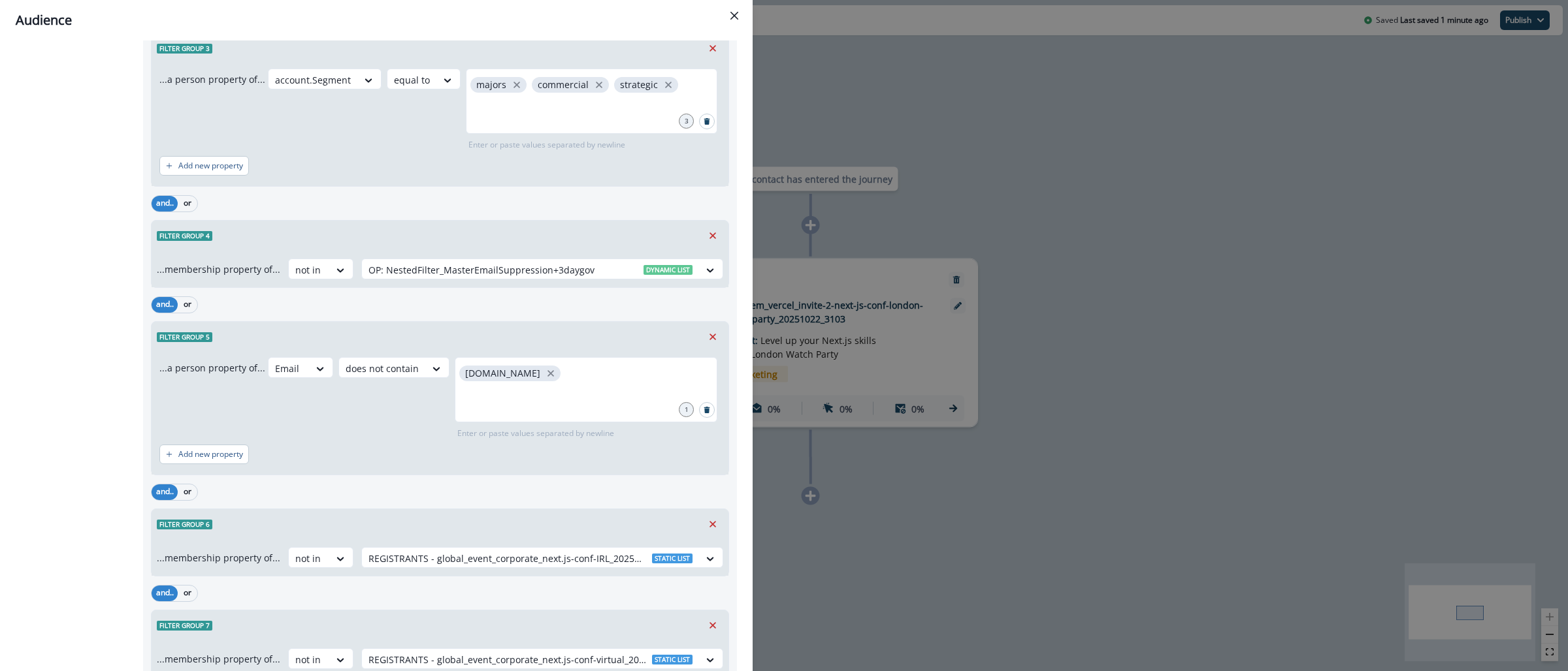
scroll to position [802, 0]
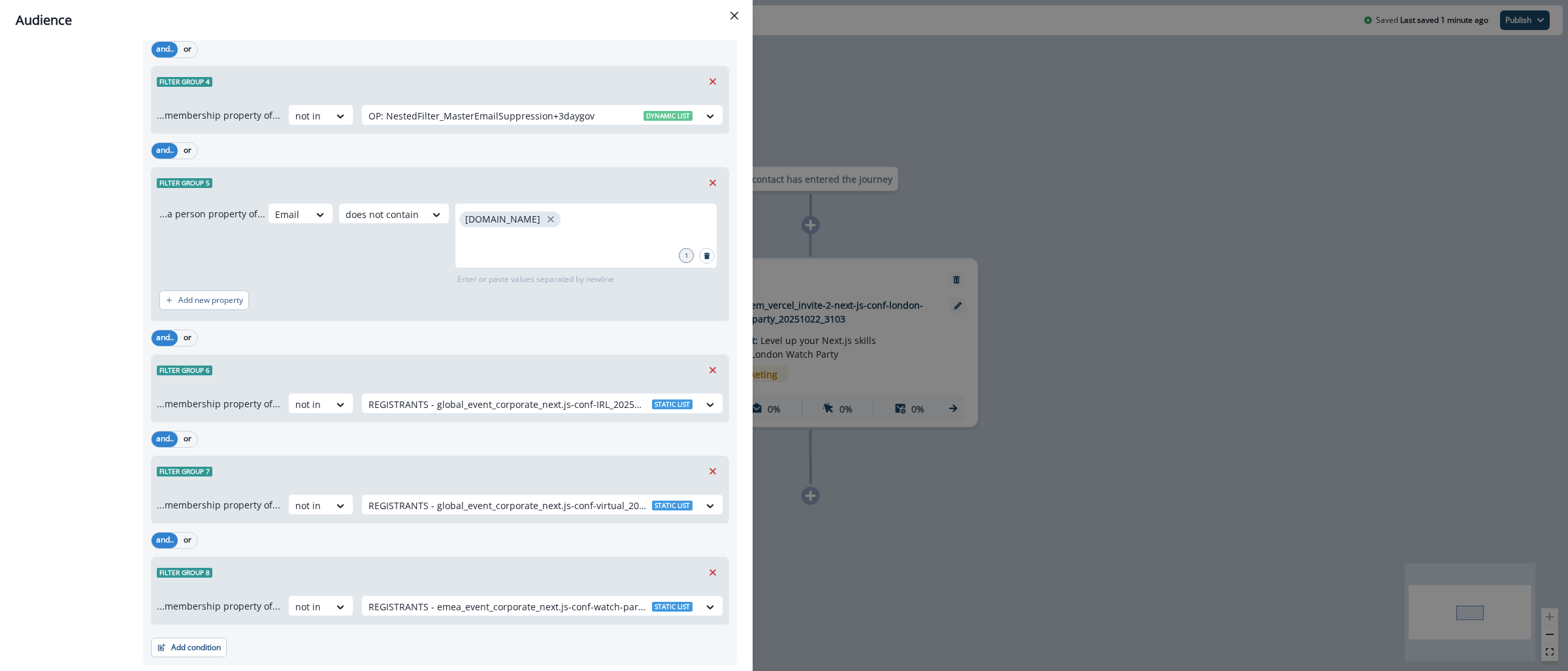
click at [1153, 174] on div "Audience Preview dynamic list All contact s who have, Outer group 1 Filter grou…" at bounding box center [784, 335] width 1568 height 671
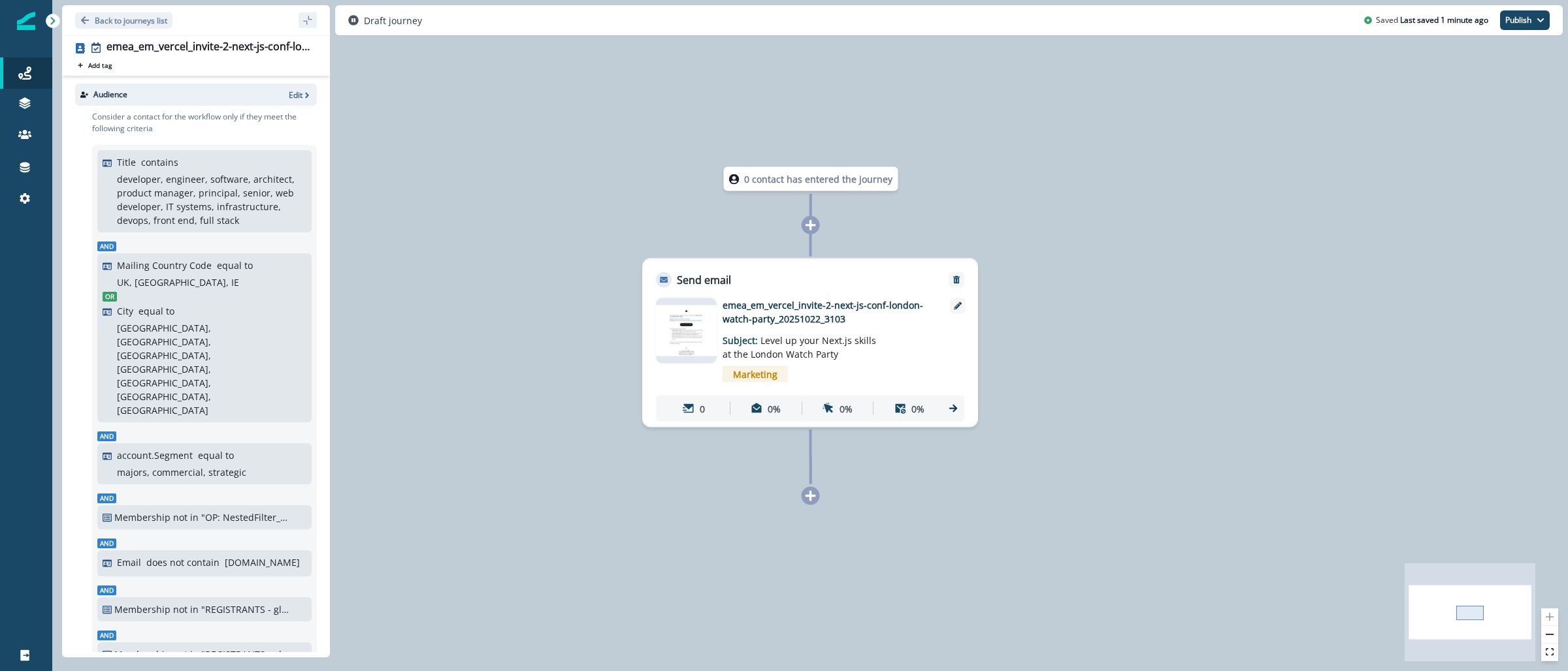
click at [706, 321] on img at bounding box center [686, 330] width 61 height 51
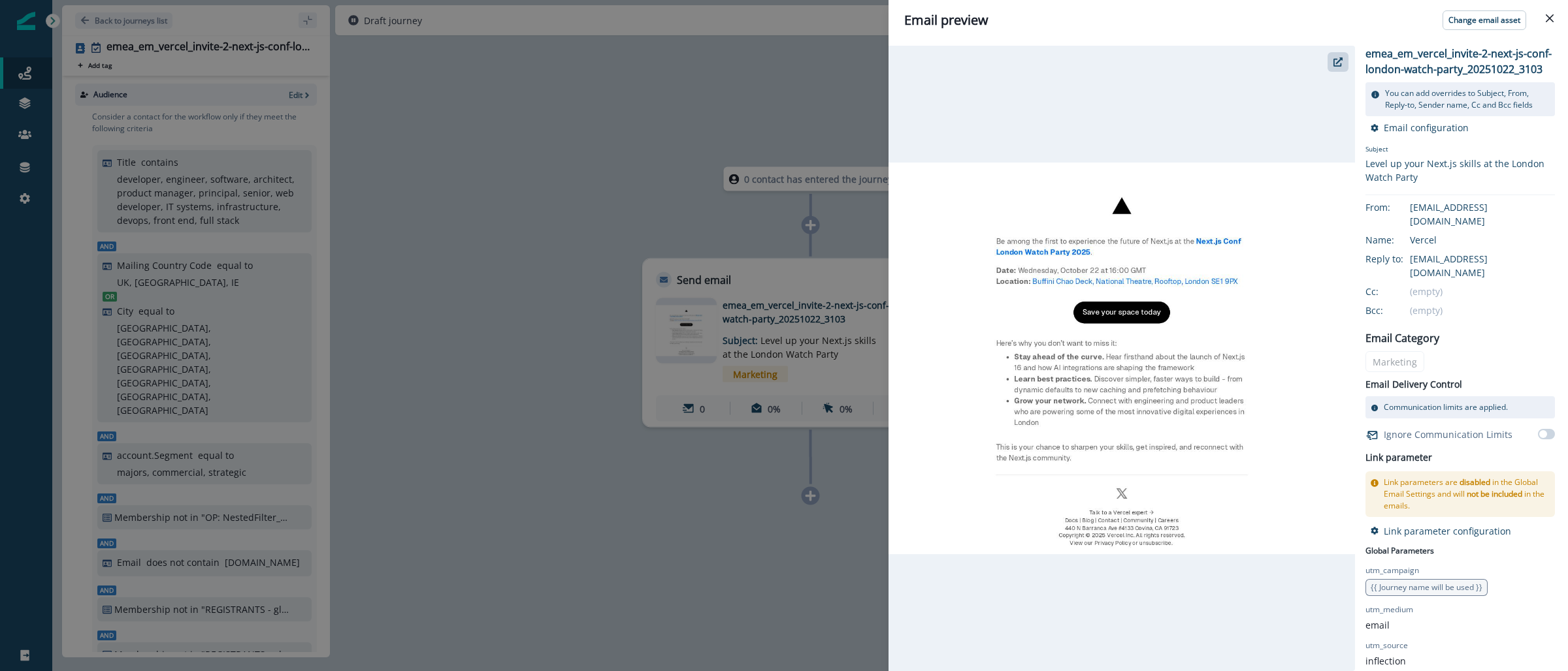
click at [449, 346] on div "Email preview Change email asset emea_em_vercel_invite-2-next-js-conf-[GEOGRAPH…" at bounding box center [784, 335] width 1568 height 671
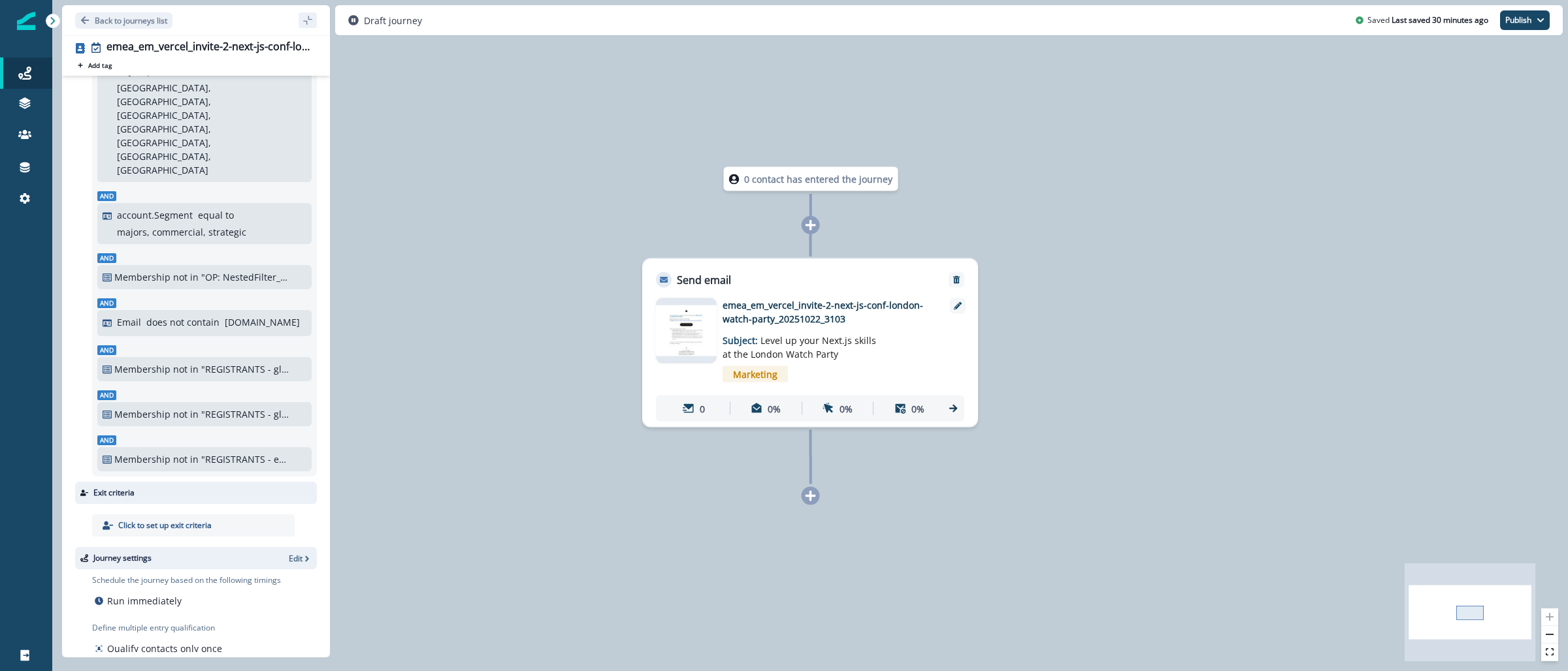
scroll to position [241, 0]
click at [22, 26] on img at bounding box center [26, 21] width 19 height 19
